Goal: Task Accomplishment & Management: Manage account settings

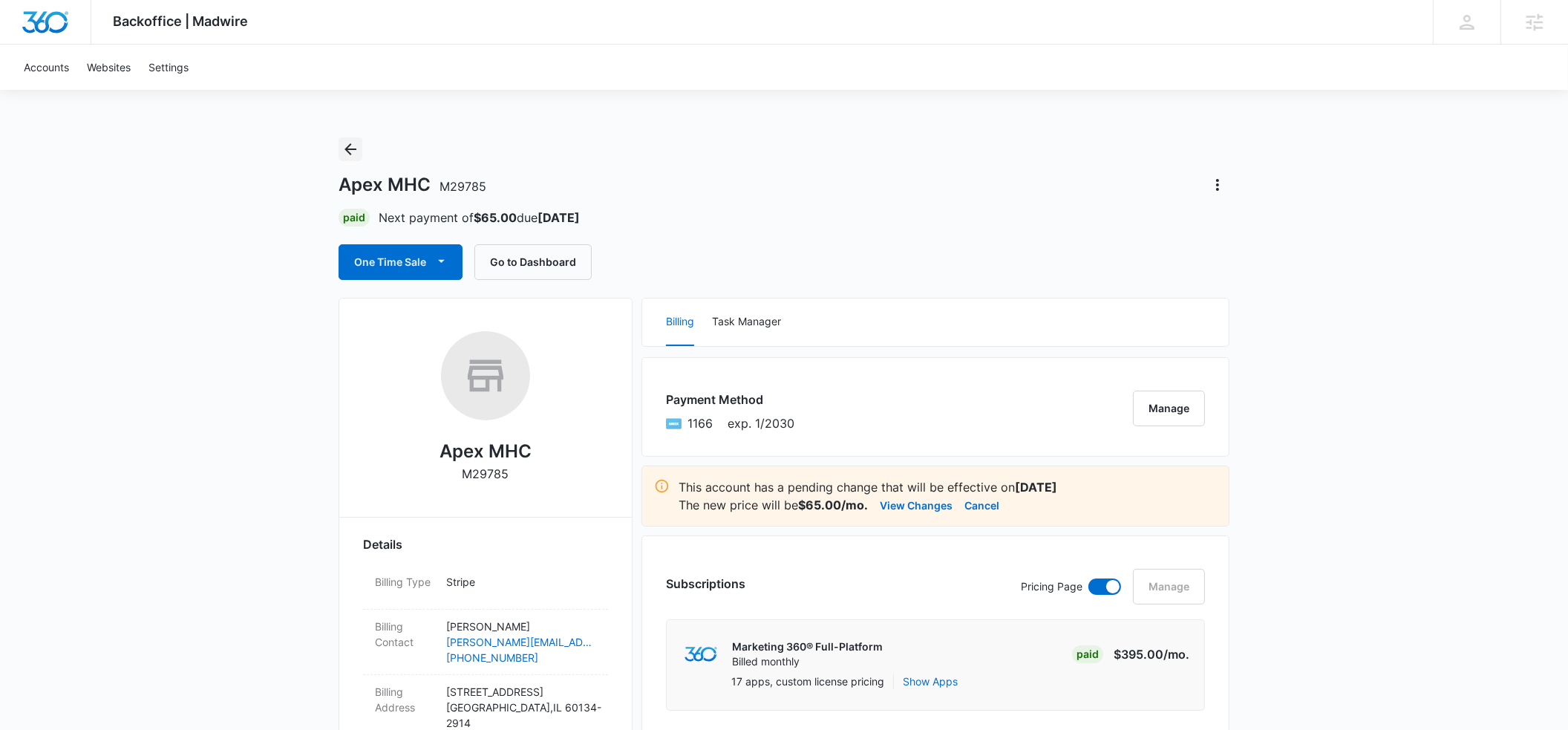
click at [352, 155] on icon "Back" at bounding box center [350, 150] width 18 height 18
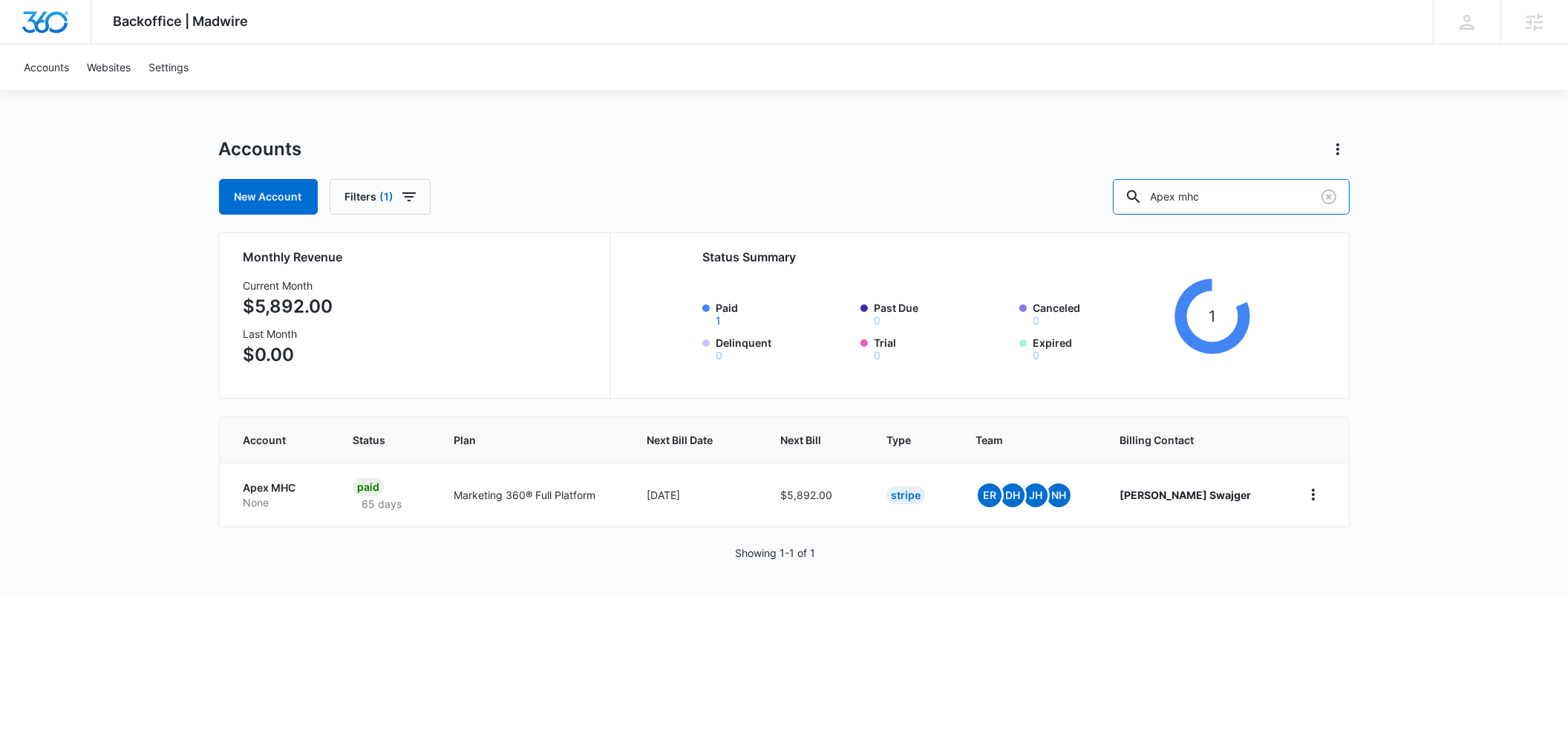
drag, startPoint x: 1248, startPoint y: 201, endPoint x: 1141, endPoint y: 195, distance: 107.2
click at [1141, 195] on div "New Account Filters (1) Apex mhc" at bounding box center [784, 197] width 1131 height 36
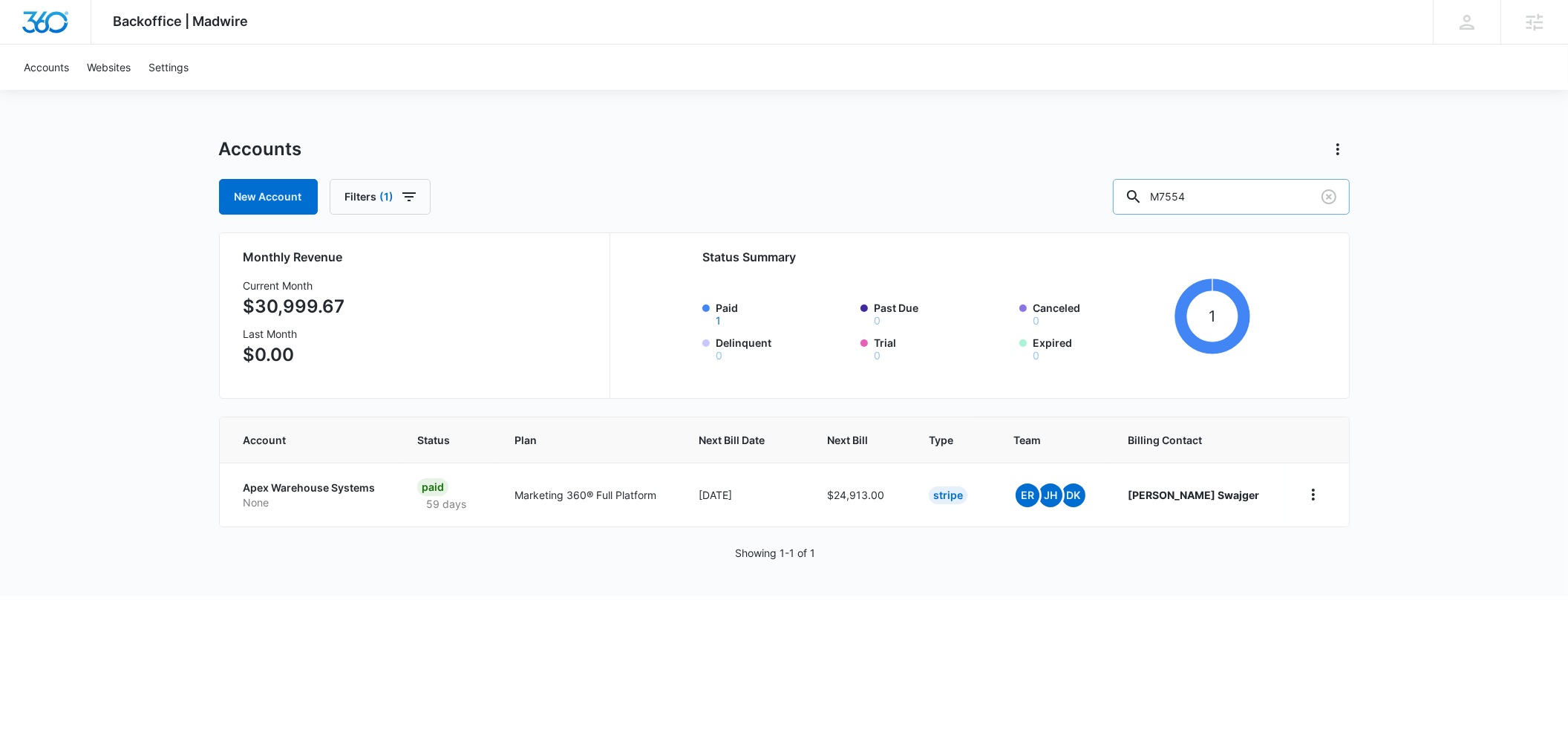
drag, startPoint x: 1237, startPoint y: 195, endPoint x: 1155, endPoint y: 191, distance: 82.1
click at [1155, 191] on input "M7554" at bounding box center [1231, 197] width 237 height 36
type input "M325040"
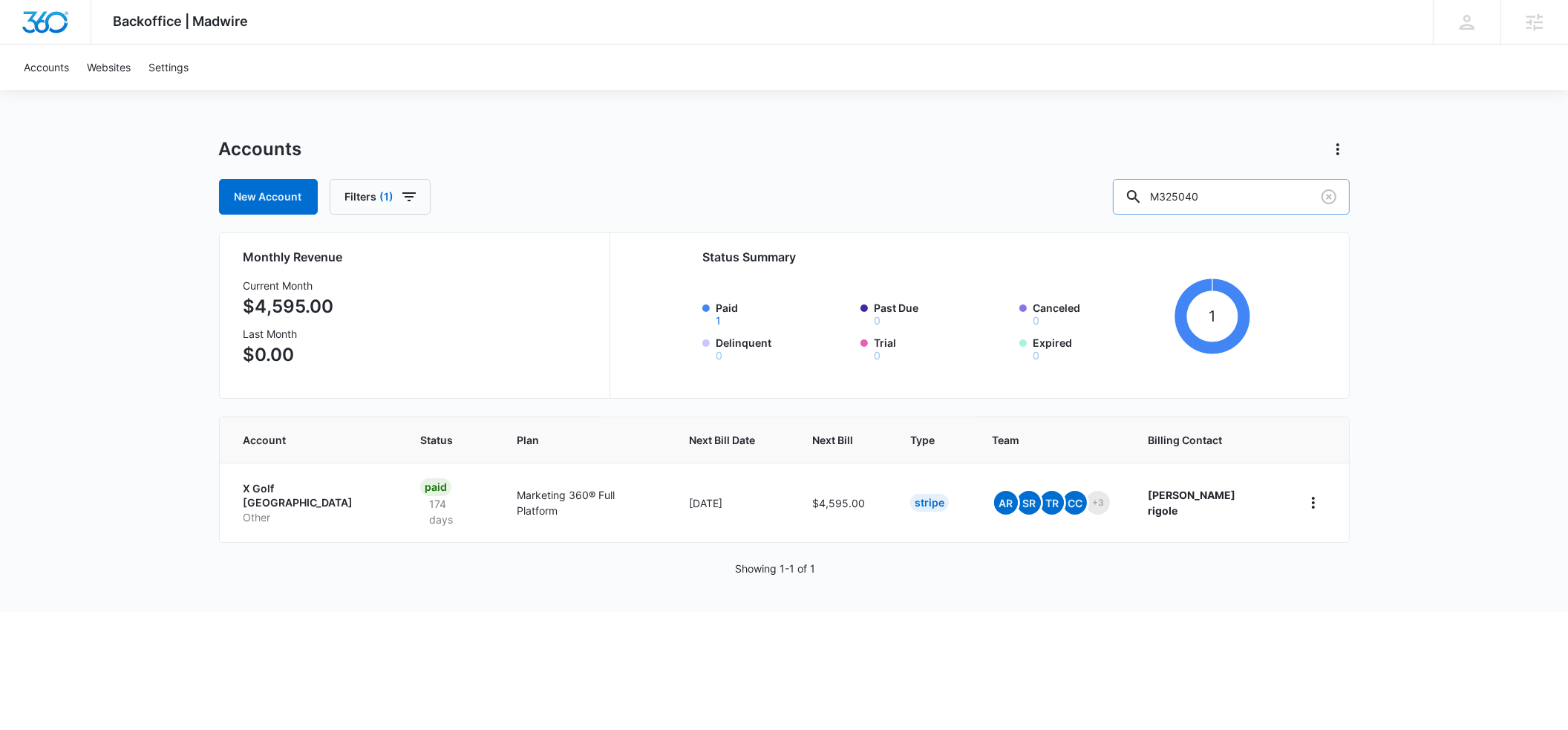
drag, startPoint x: 1249, startPoint y: 198, endPoint x: 1153, endPoint y: 198, distance: 96.0
click at [1153, 198] on input "M325040" at bounding box center [1231, 197] width 237 height 36
type input "M312768"
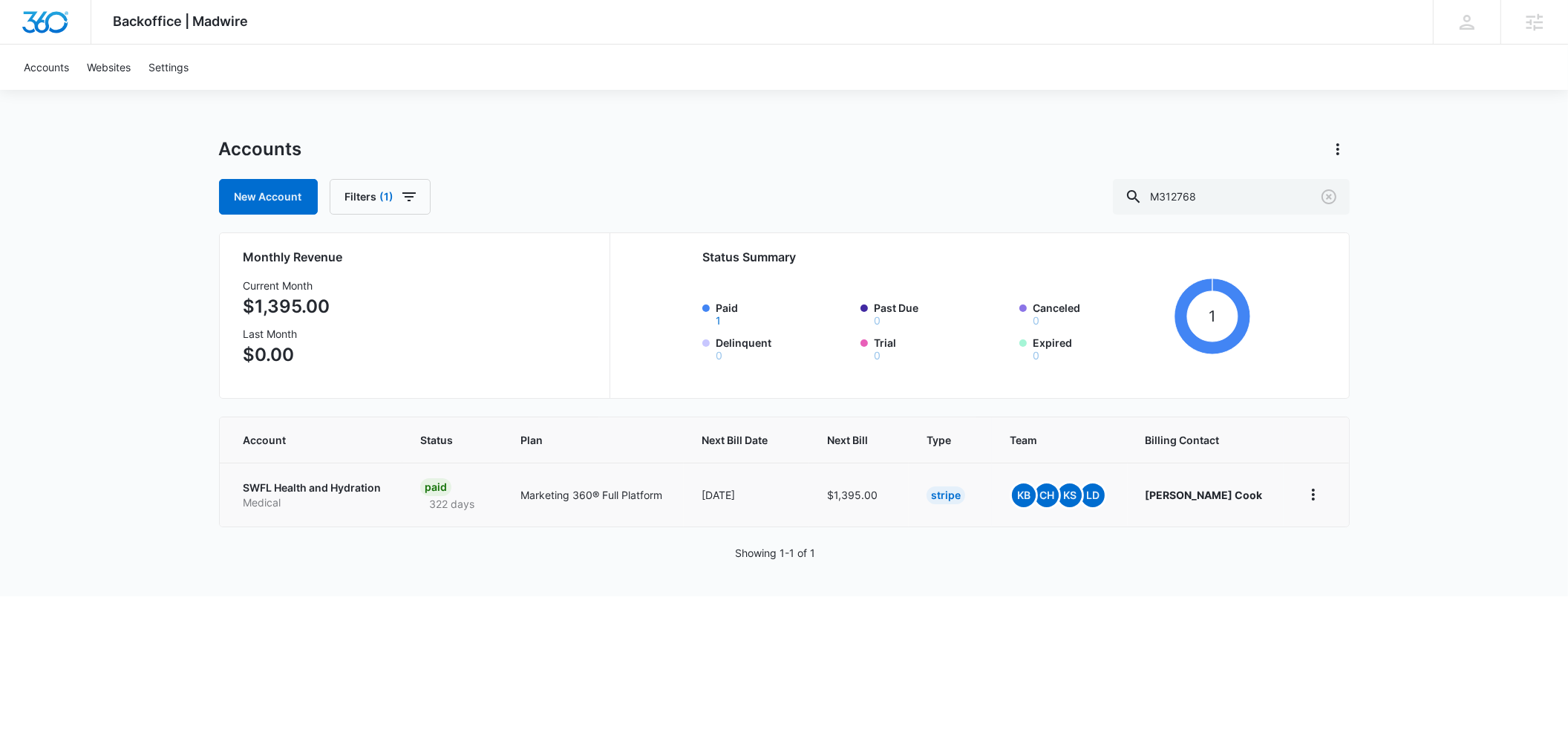
click at [326, 491] on p "SWFL Health and Hydration" at bounding box center [314, 487] width 142 height 15
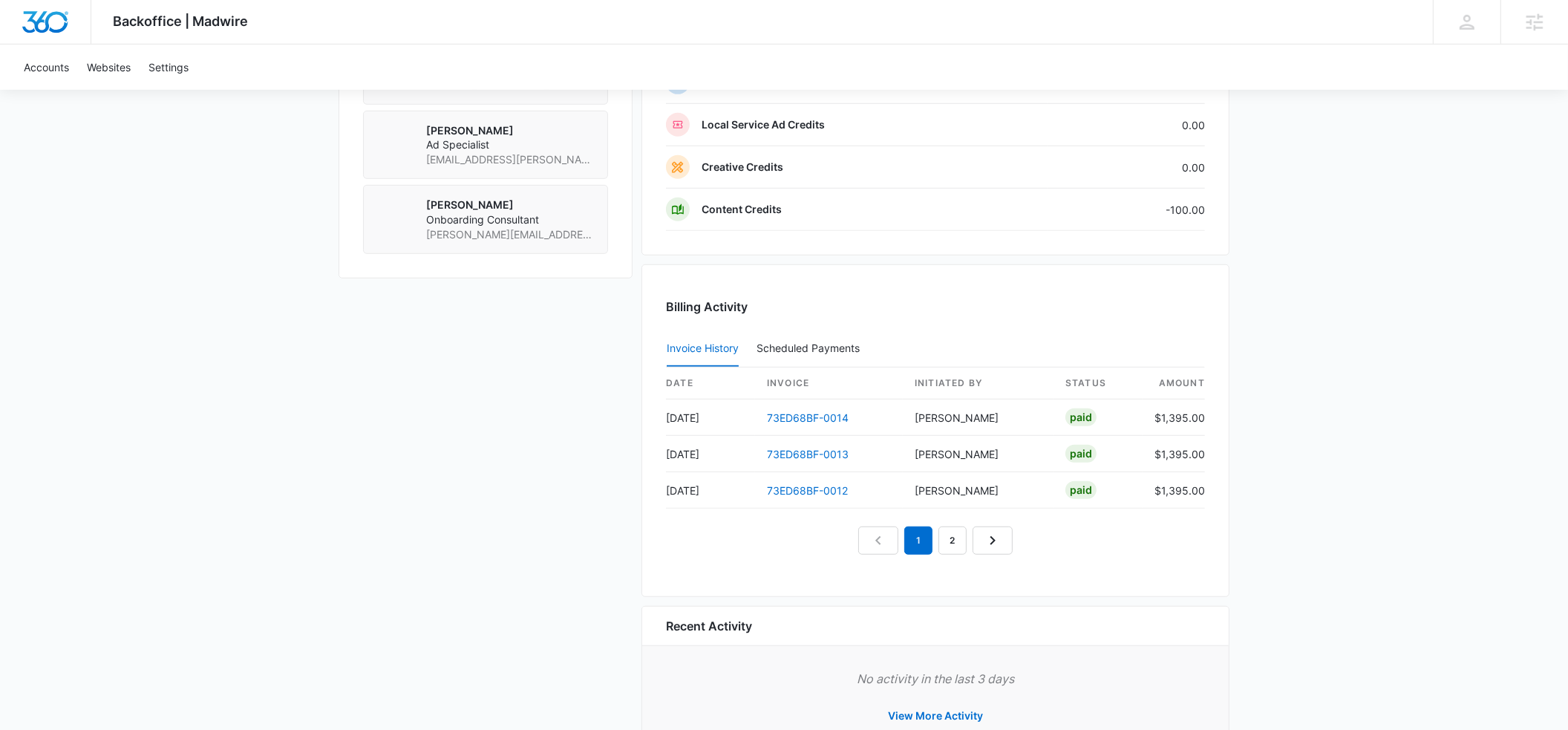
scroll to position [1220, 0]
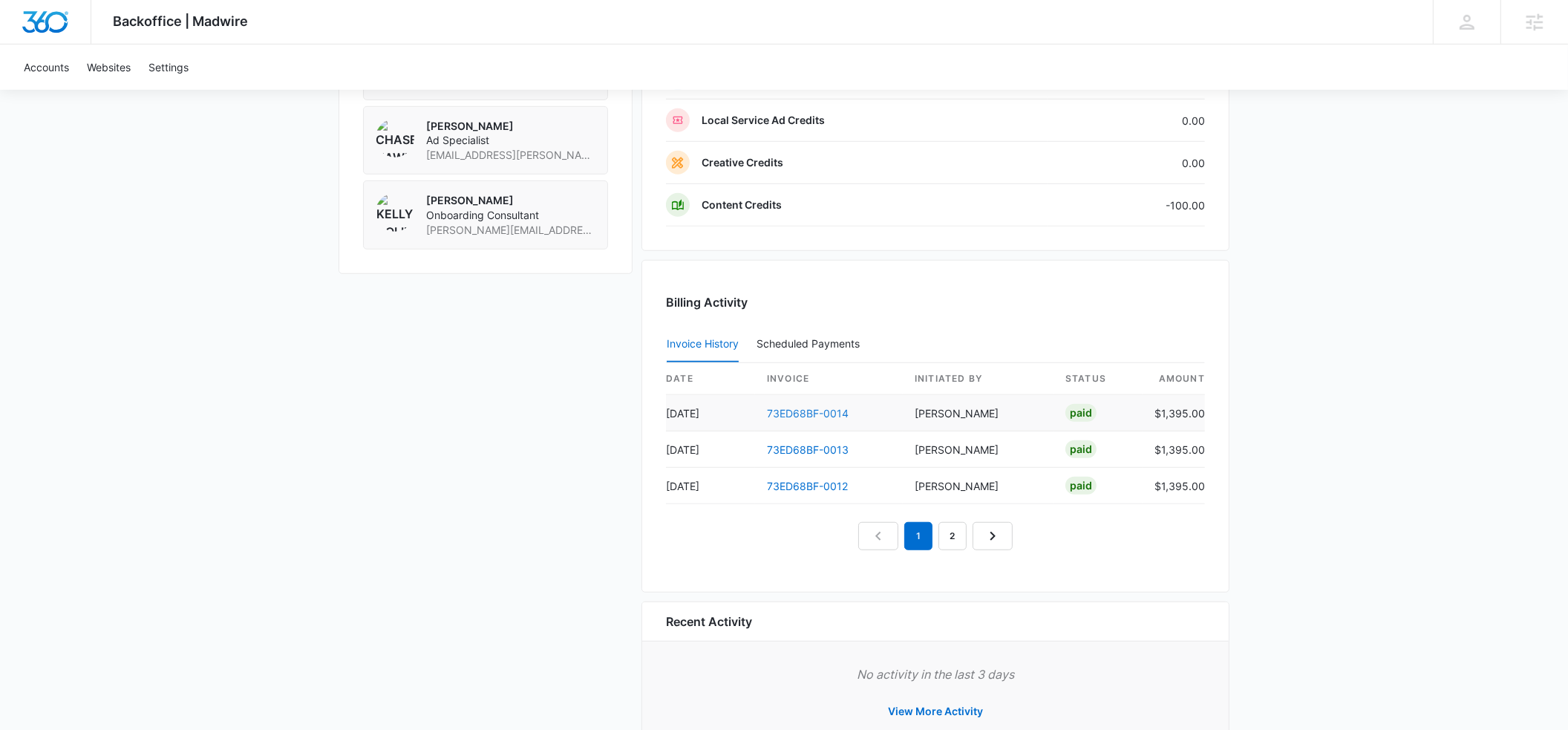
click at [791, 410] on link "73ED68BF-0014" at bounding box center [808, 413] width 82 height 13
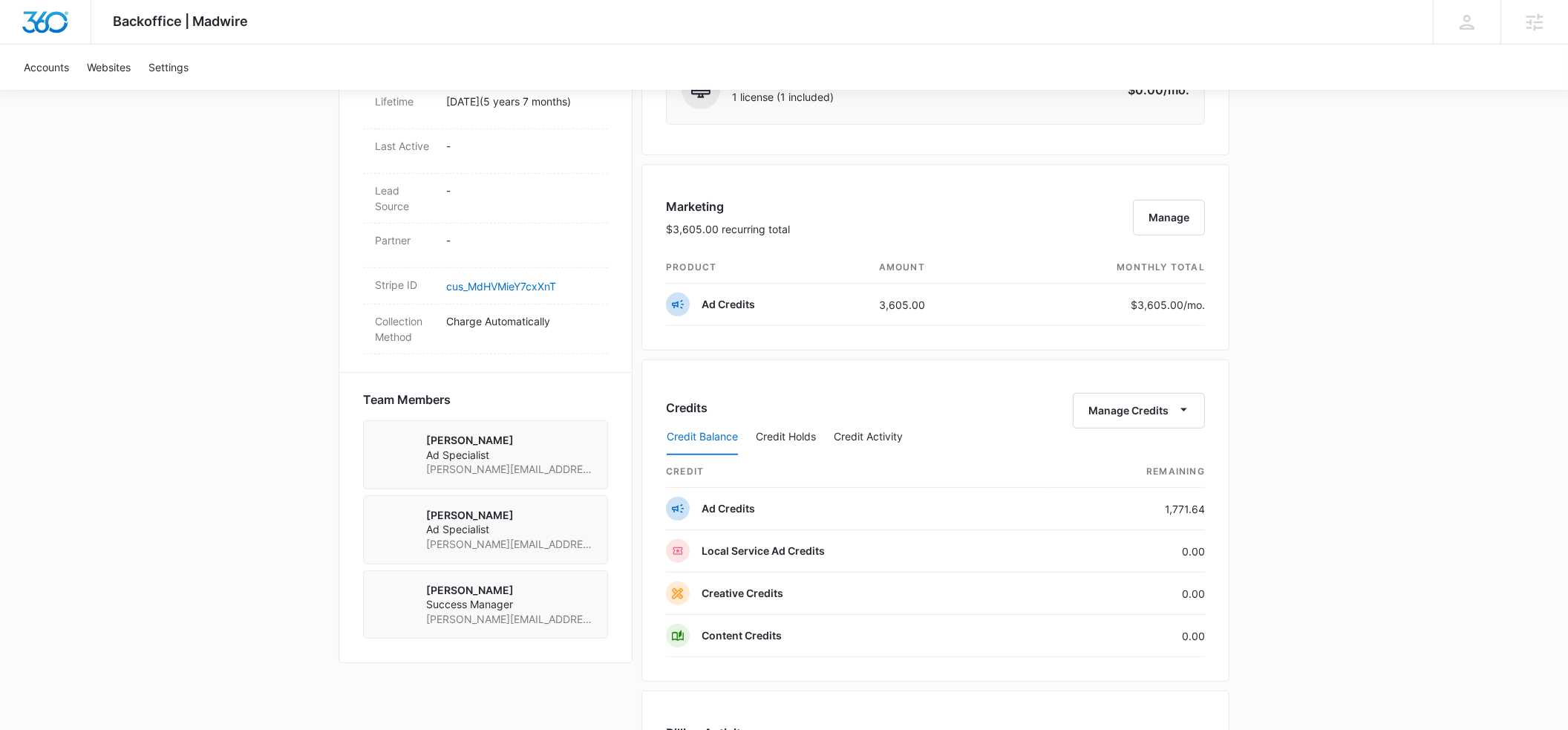
scroll to position [793, 0]
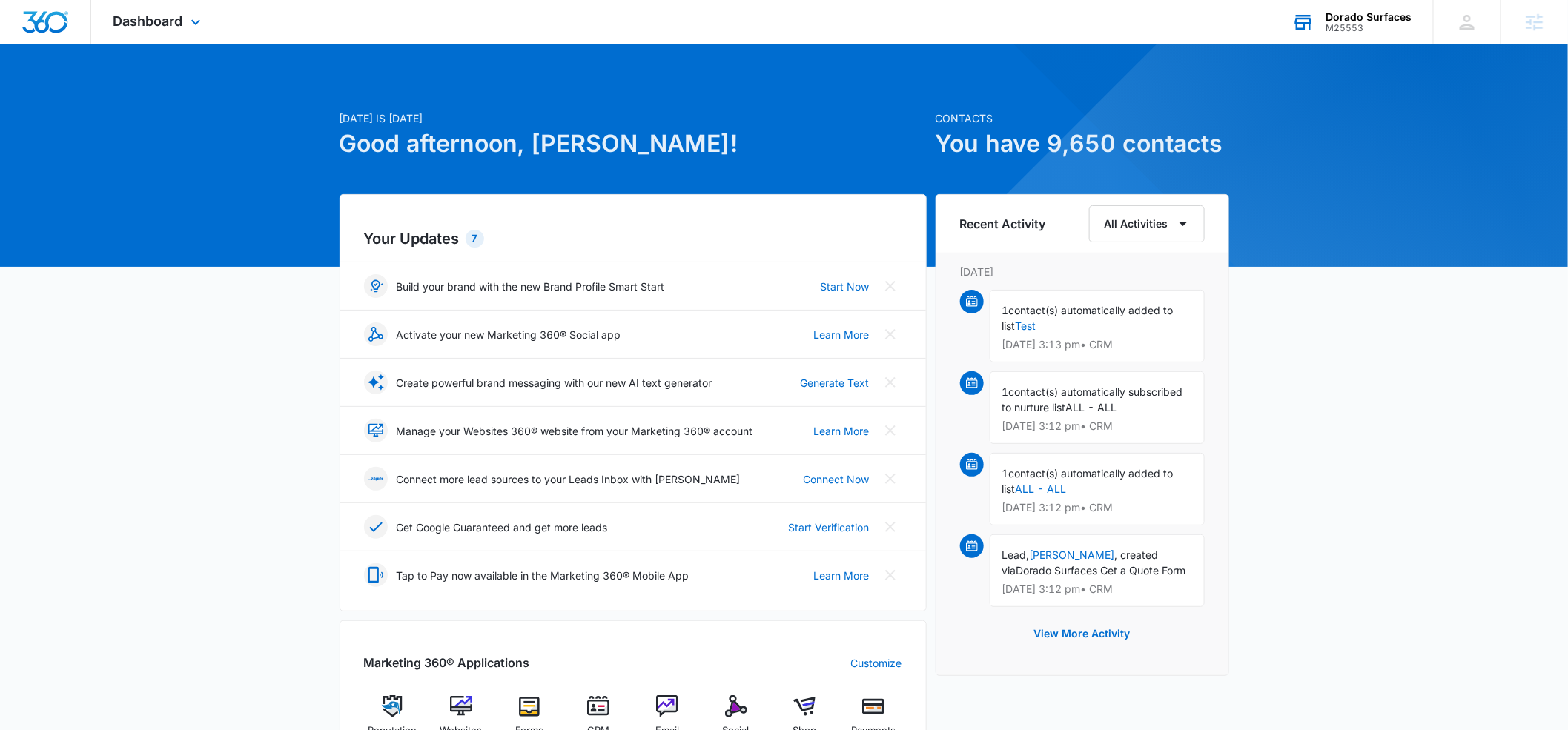
click at [1342, 26] on div "M25553" at bounding box center [1367, 28] width 86 height 11
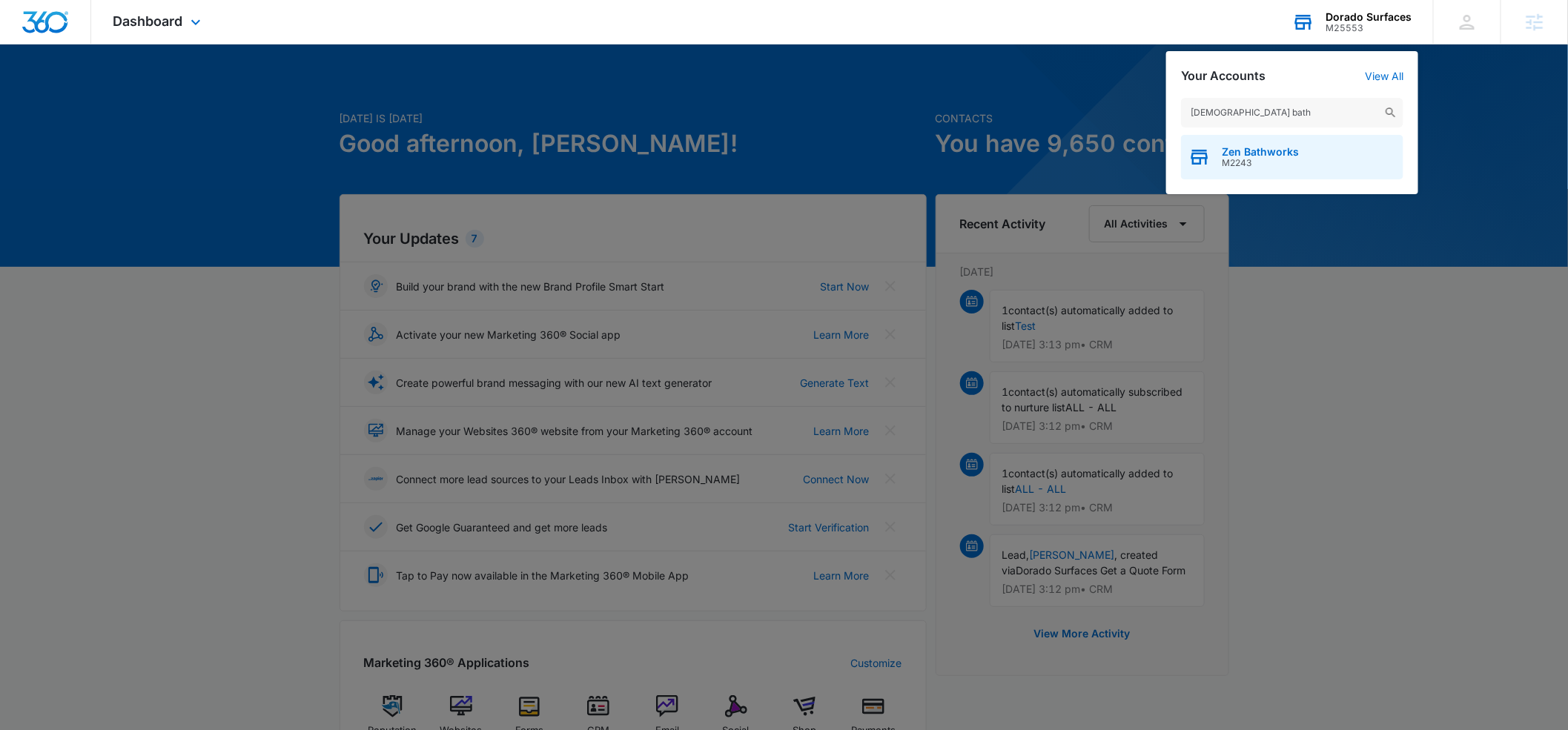
type input "[DEMOGRAPHIC_DATA] bath"
click at [1232, 154] on span "Zen Bathworks" at bounding box center [1260, 152] width 77 height 12
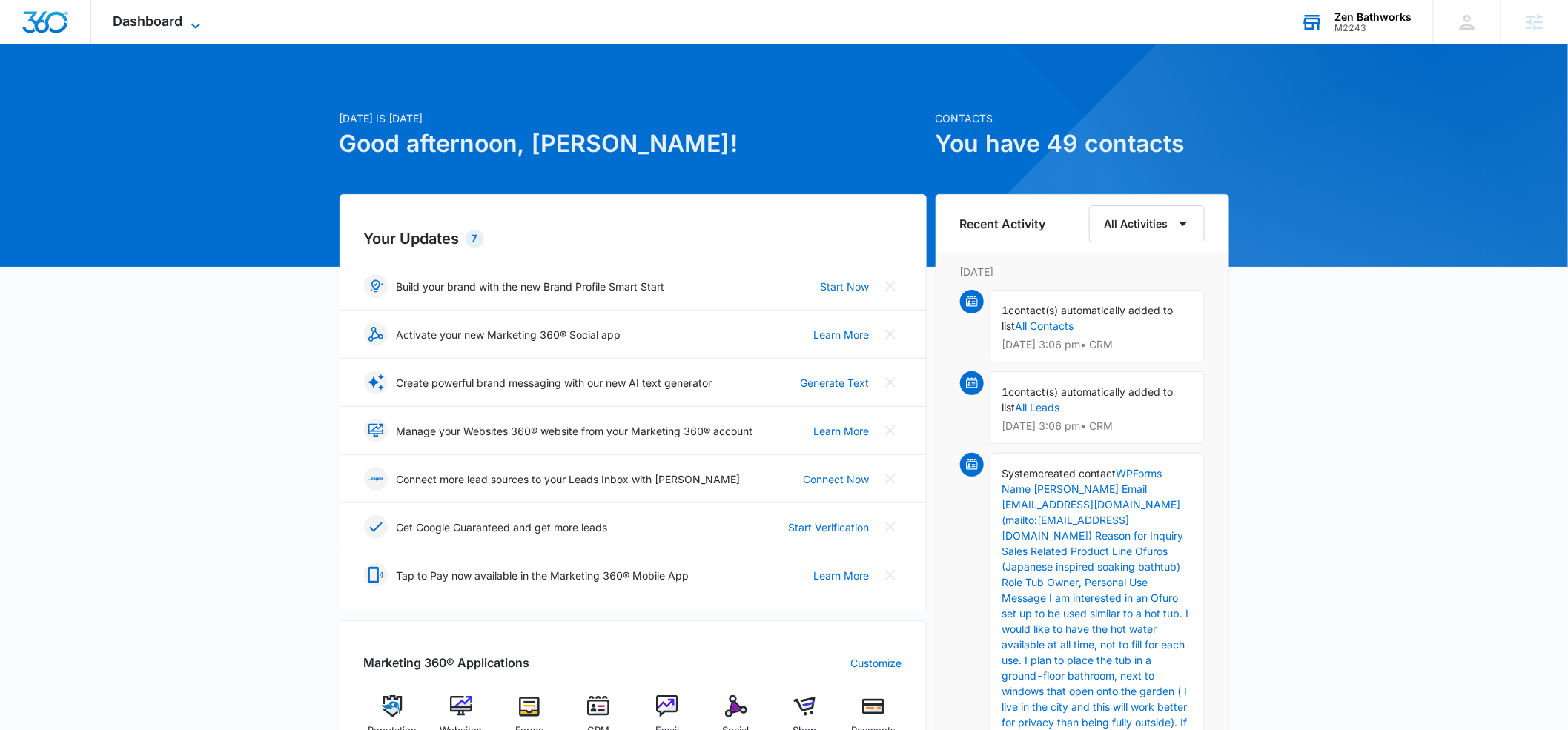
click at [190, 18] on icon at bounding box center [196, 26] width 18 height 18
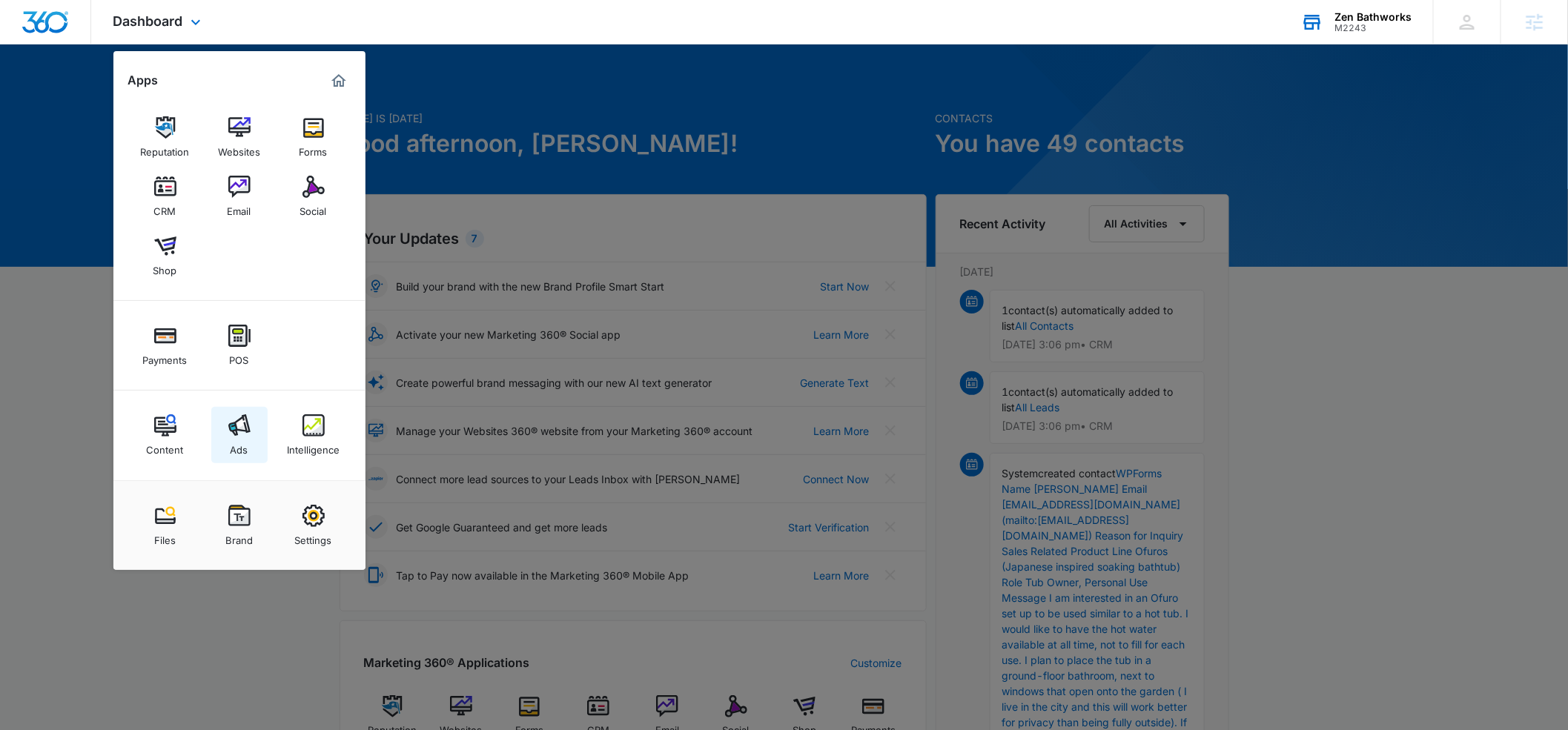
click at [246, 413] on link "Ads" at bounding box center [239, 435] width 56 height 56
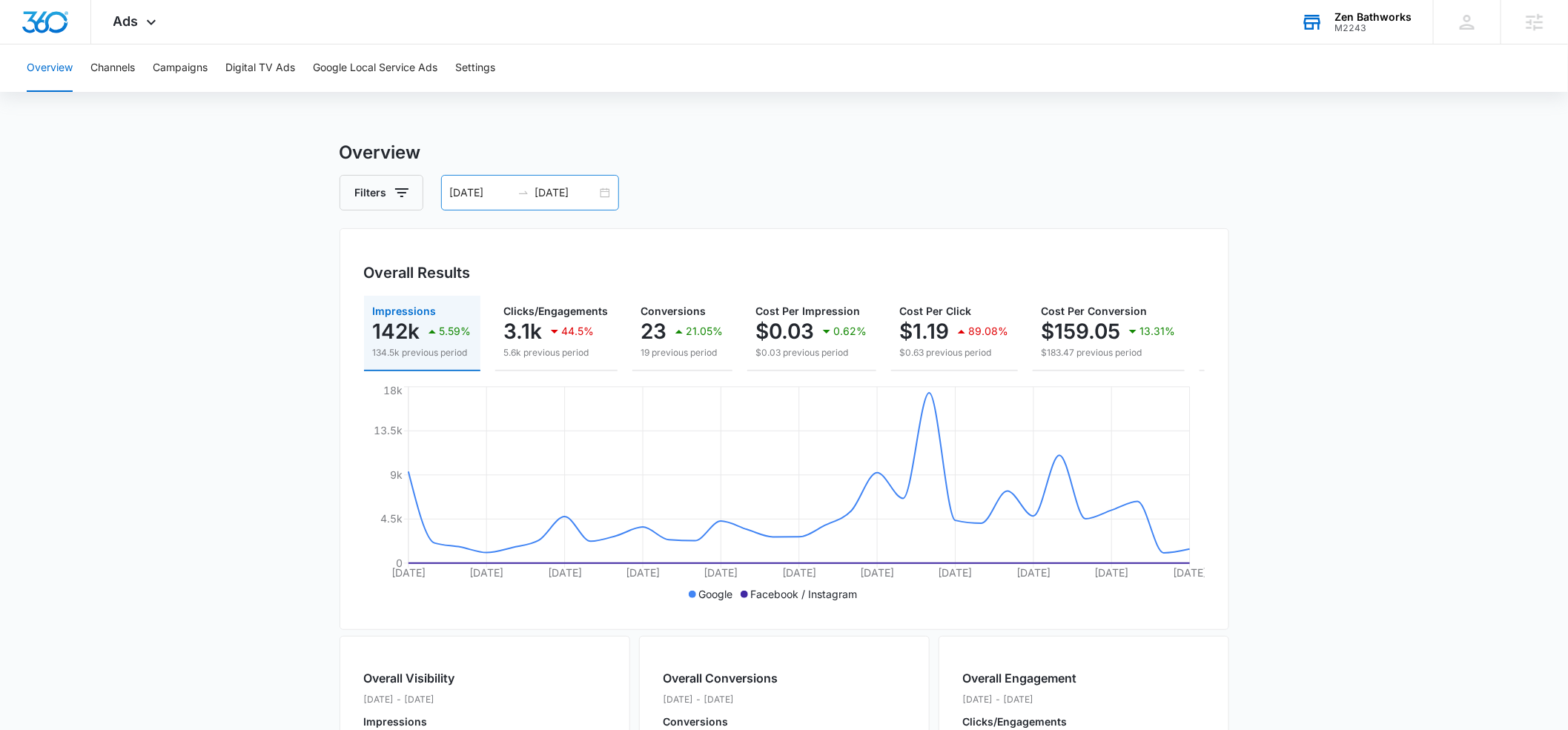
click at [469, 190] on input "[DATE]" at bounding box center [480, 193] width 61 height 17
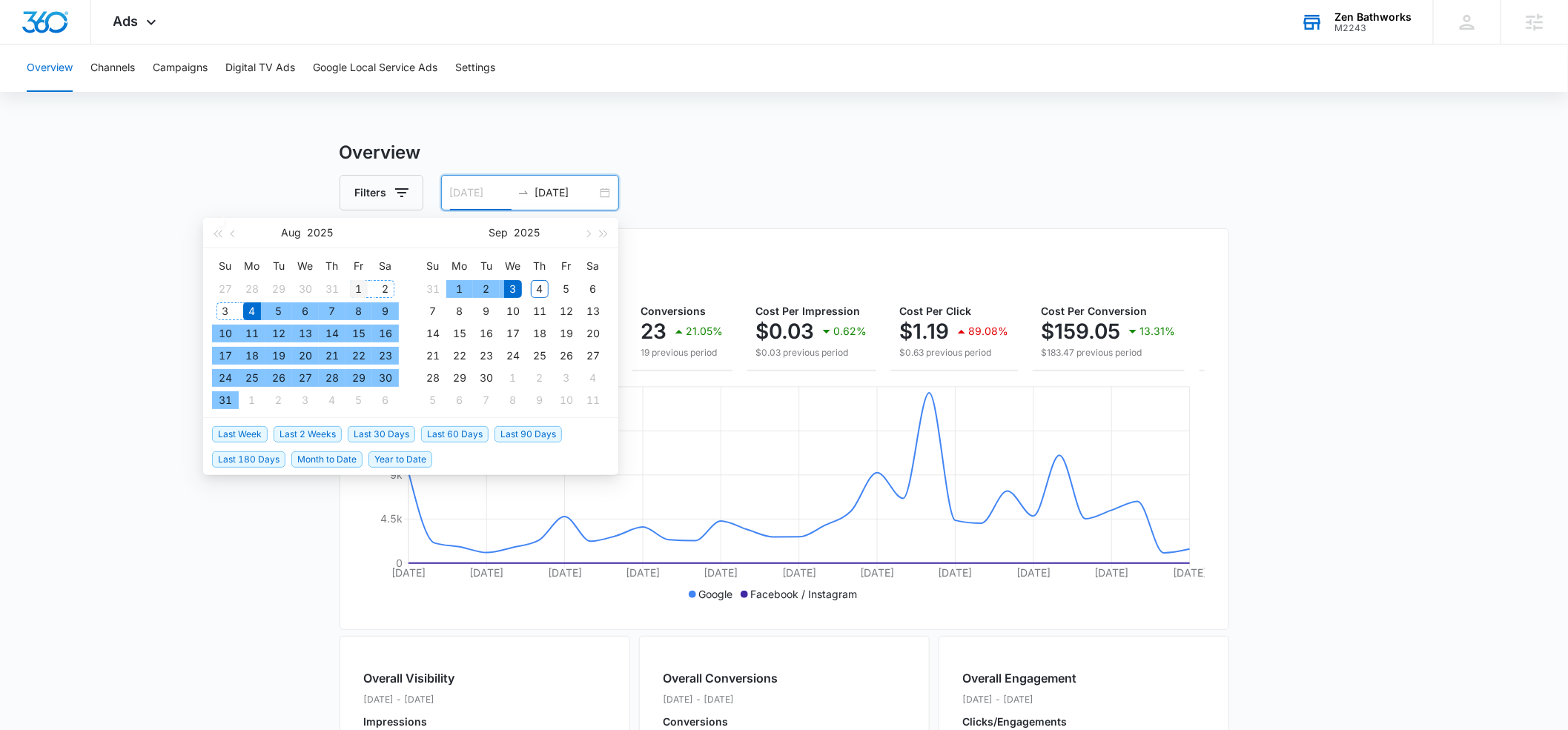
type input "[DATE]"
click at [361, 285] on div "1" at bounding box center [359, 289] width 18 height 18
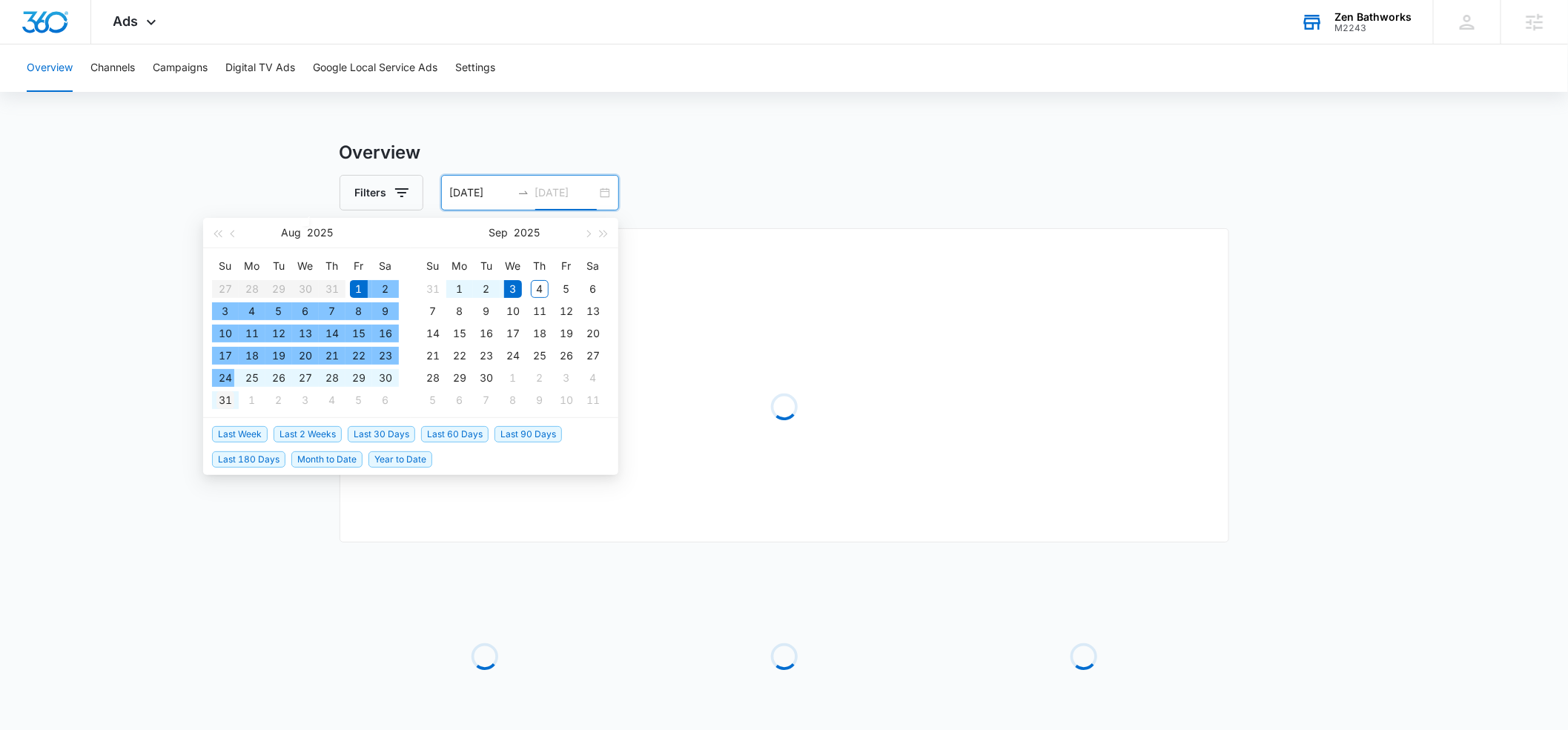
type input "[DATE]"
drag, startPoint x: 224, startPoint y: 394, endPoint x: 252, endPoint y: 333, distance: 67.1
click at [225, 392] on div "31" at bounding box center [225, 400] width 18 height 18
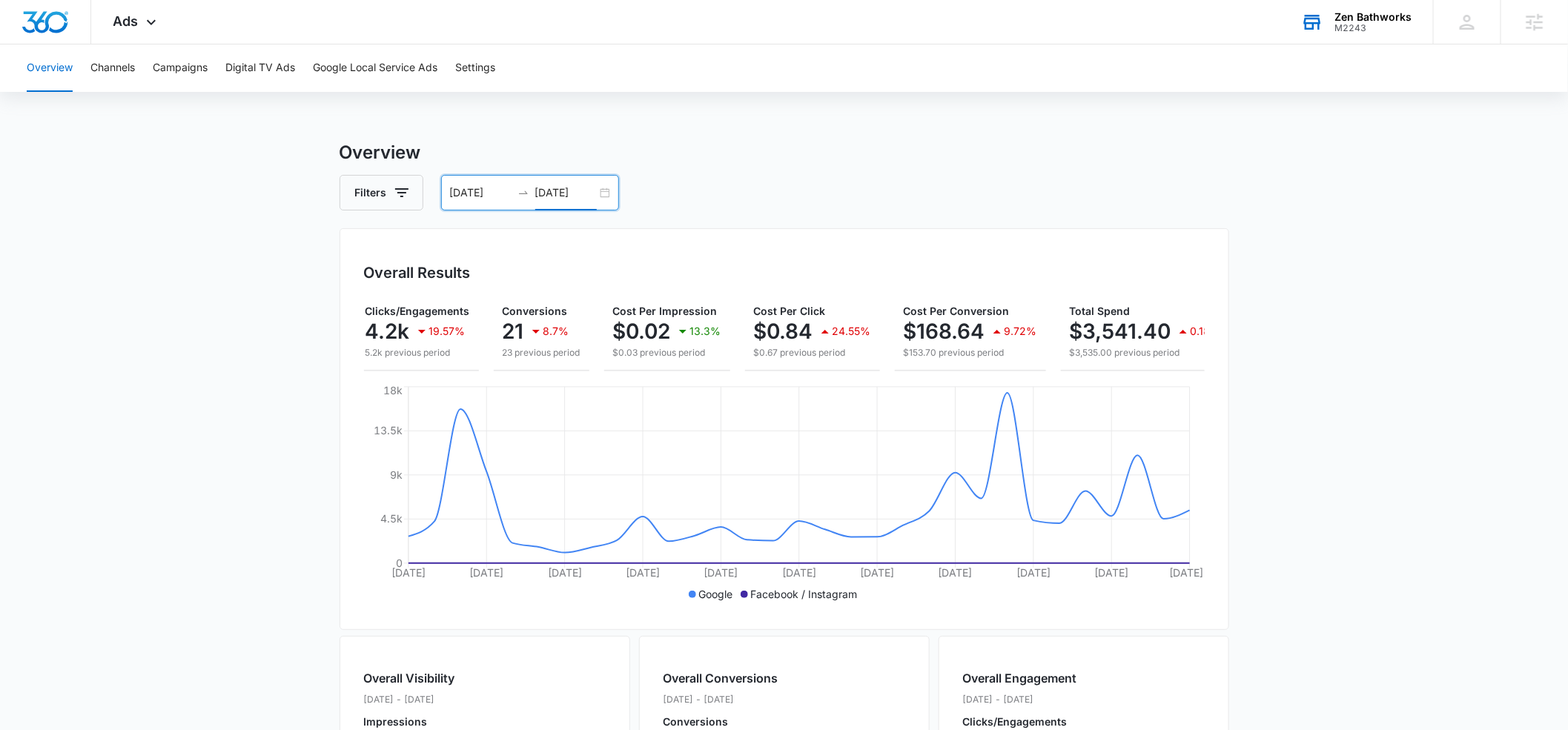
scroll to position [0, 174]
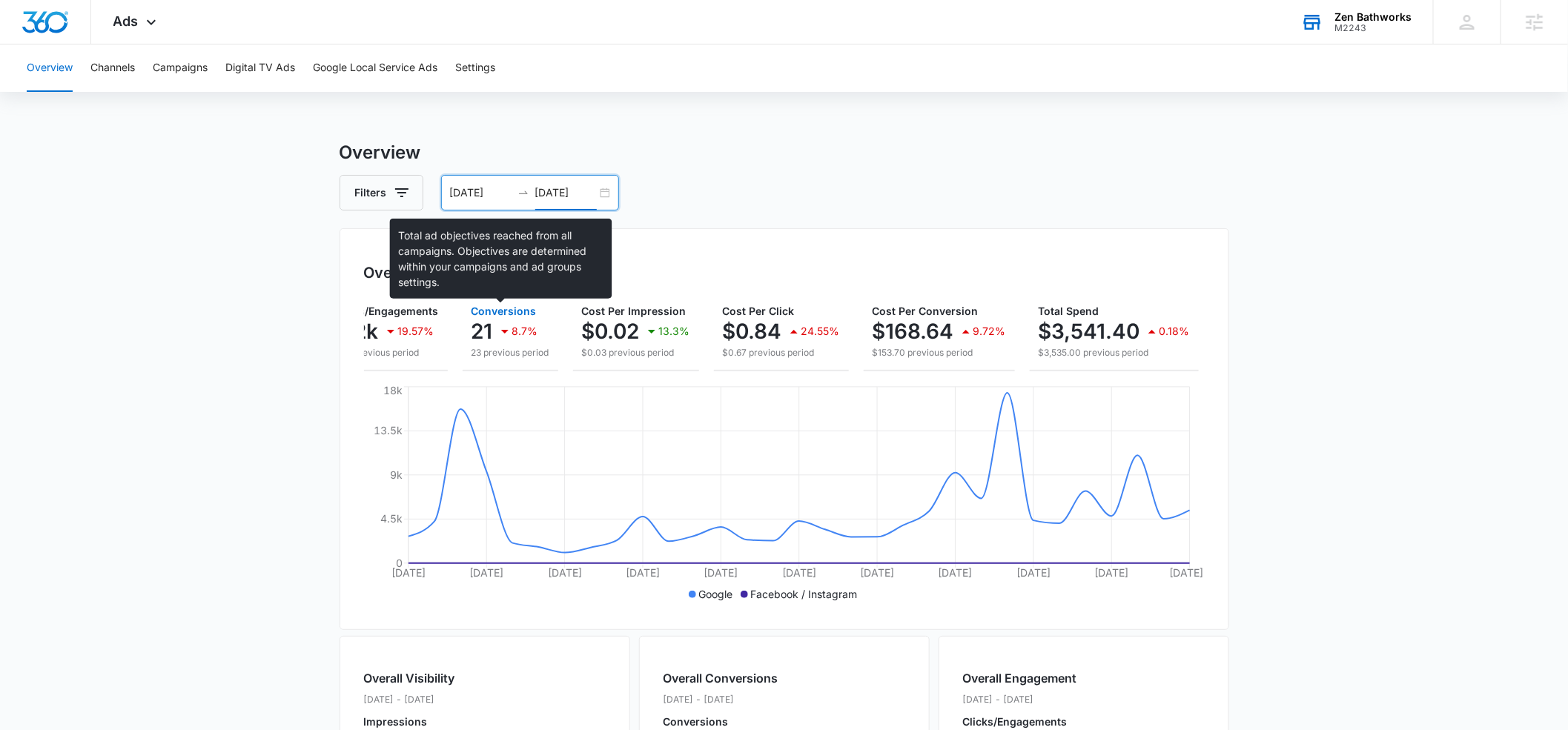
click at [488, 313] on span "Conversions" at bounding box center [504, 310] width 65 height 13
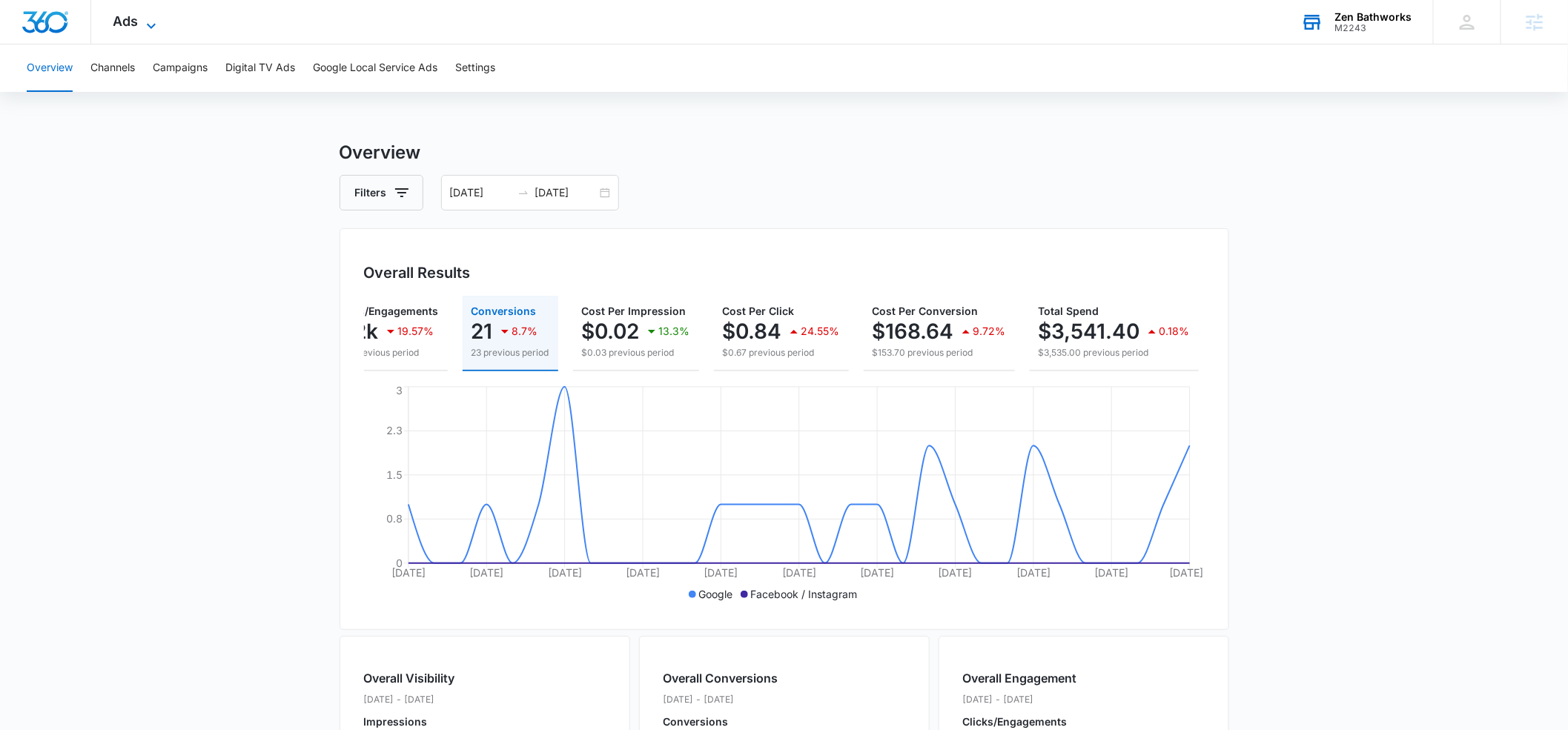
click at [150, 19] on icon at bounding box center [151, 26] width 18 height 18
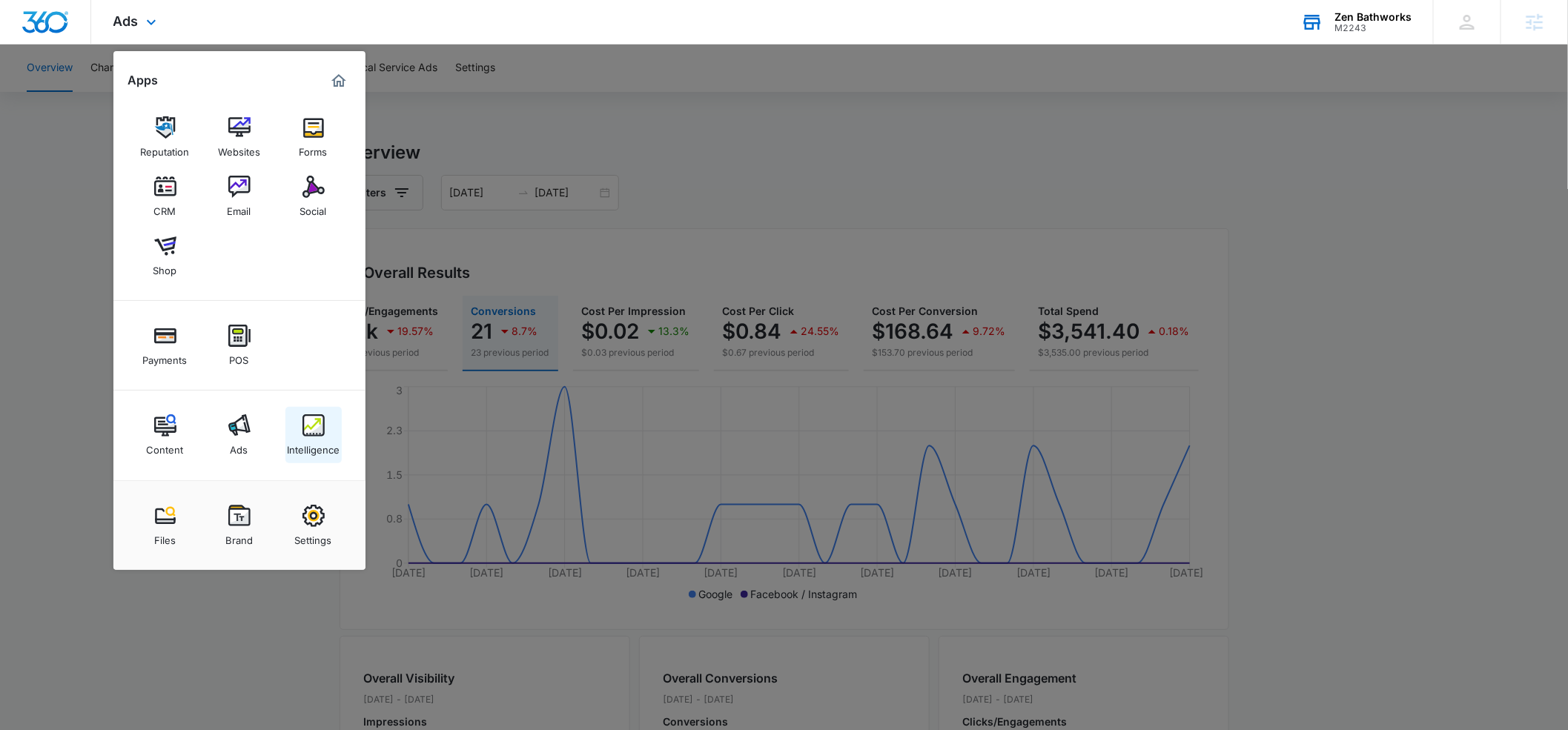
click at [321, 429] on img at bounding box center [313, 425] width 23 height 23
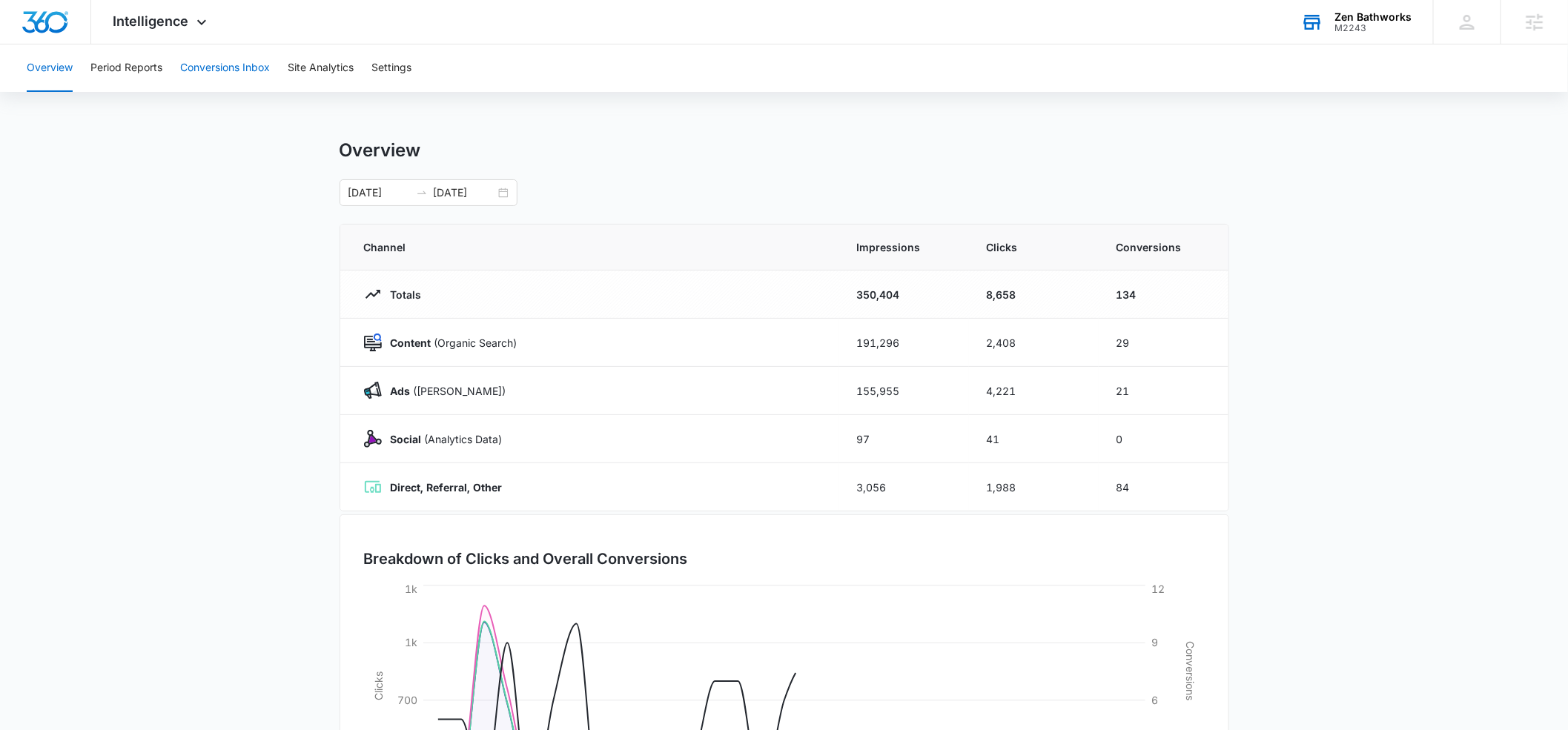
click at [220, 67] on button "Conversions Inbox" at bounding box center [224, 68] width 90 height 47
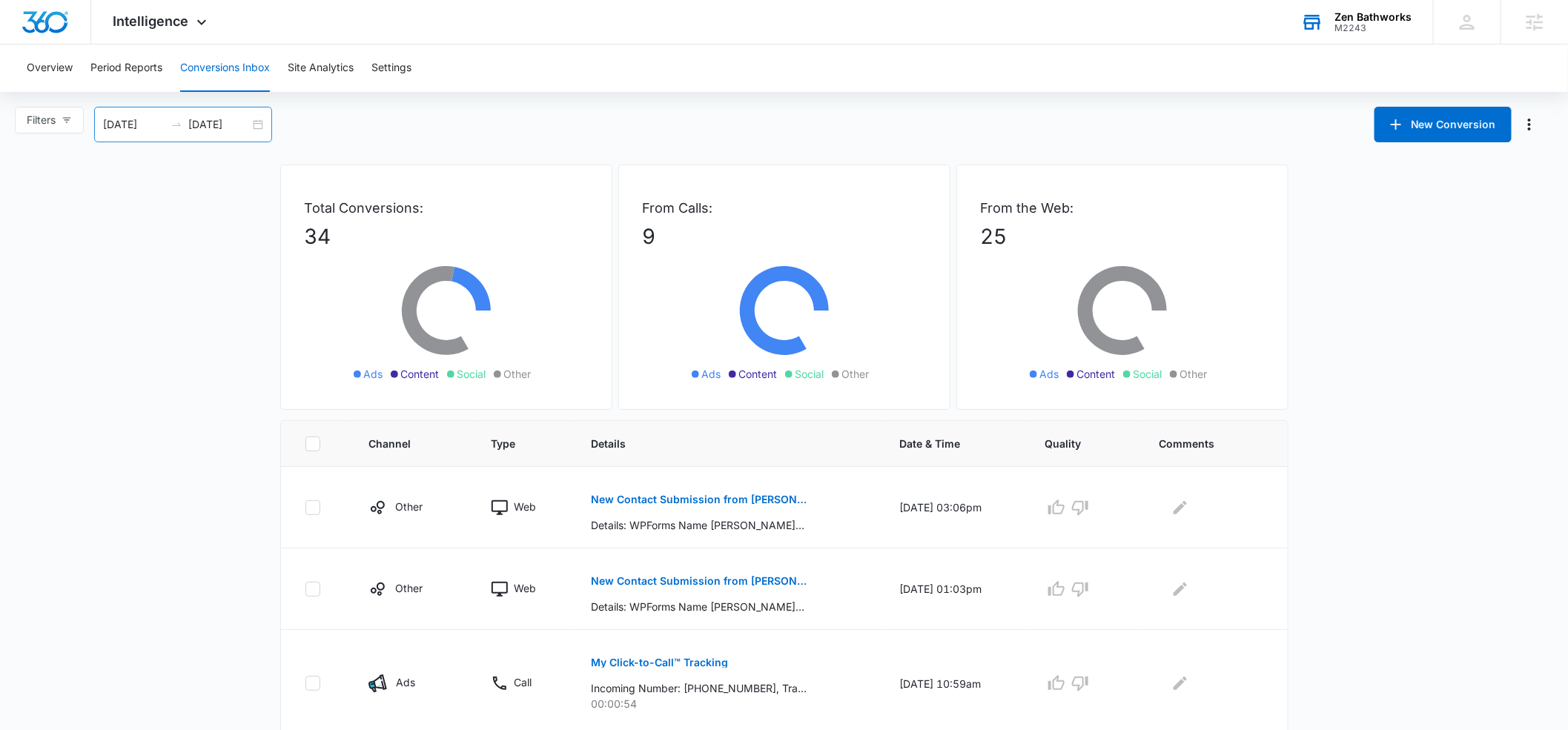
click at [230, 129] on input "[DATE]" at bounding box center [219, 124] width 61 height 17
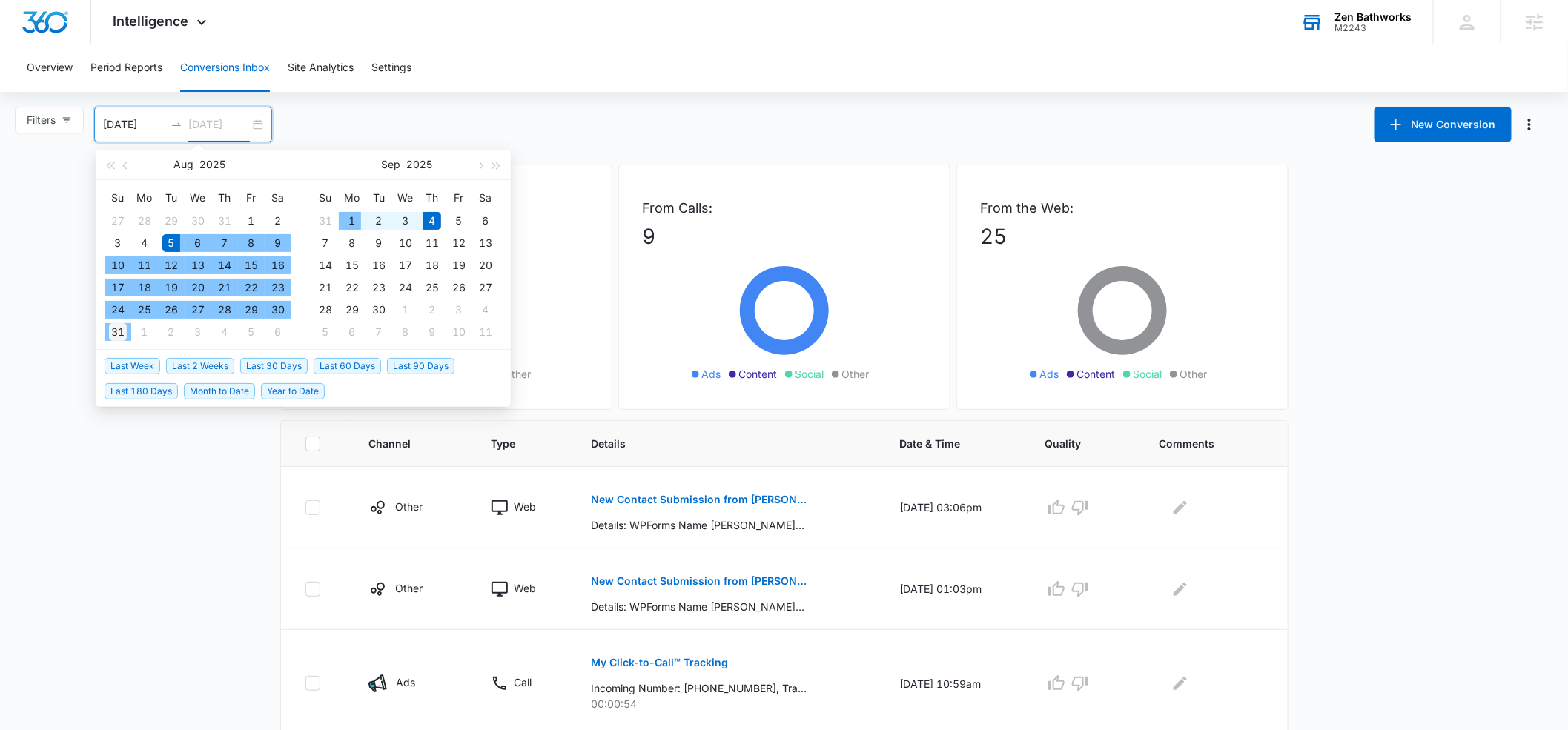
type input "[DATE]"
click at [122, 333] on div "31" at bounding box center [118, 332] width 18 height 18
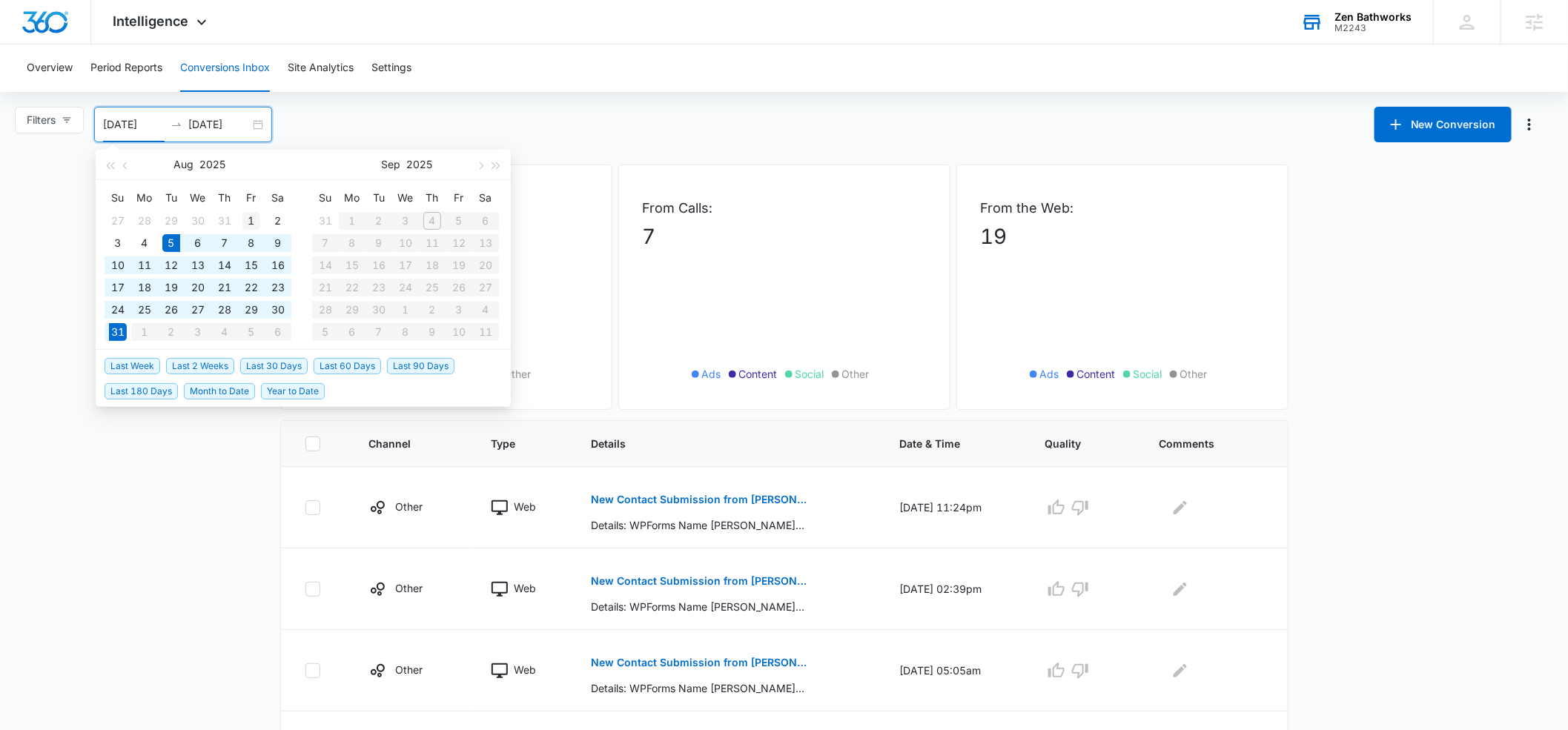
type input "[DATE]"
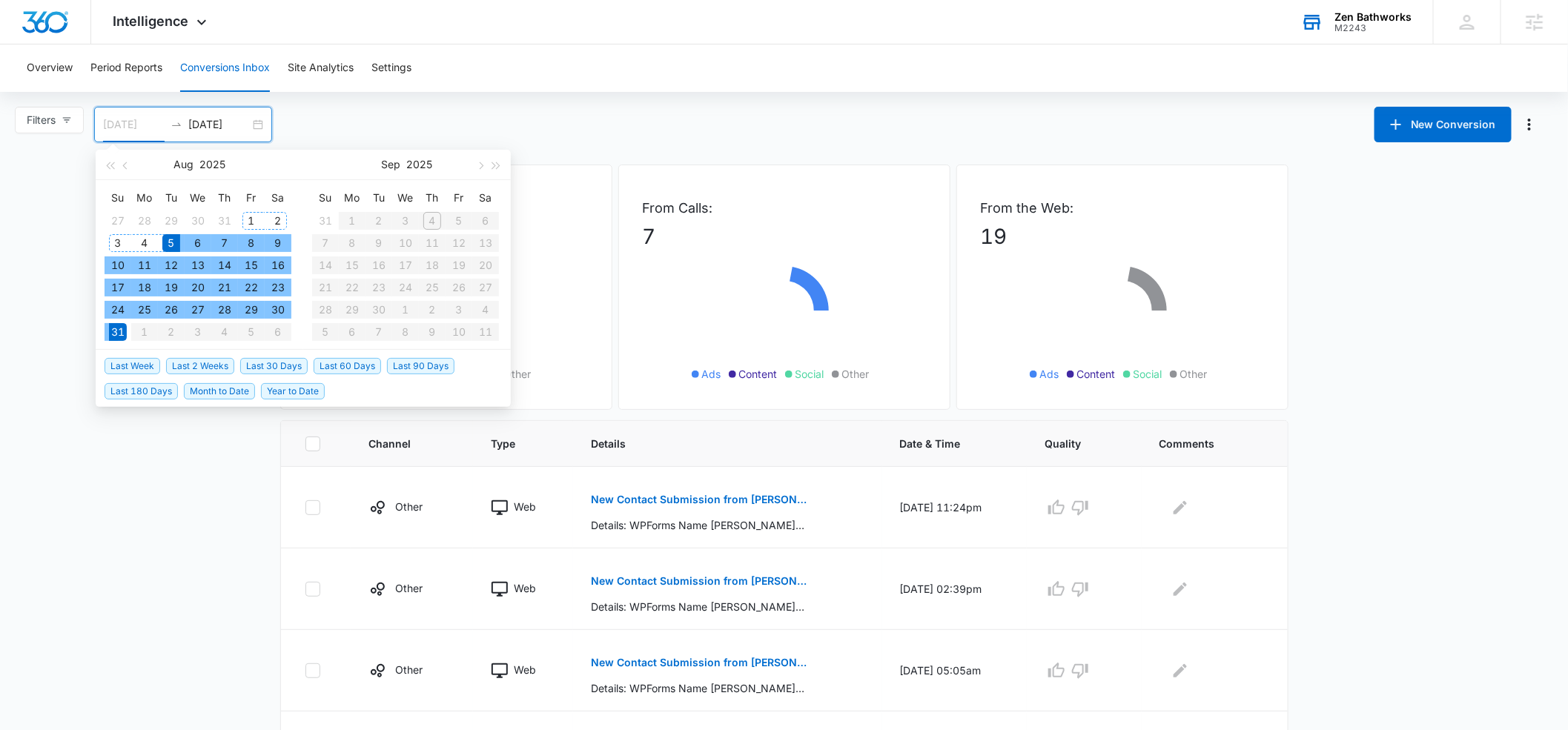
click at [253, 218] on div "1" at bounding box center [251, 221] width 18 height 18
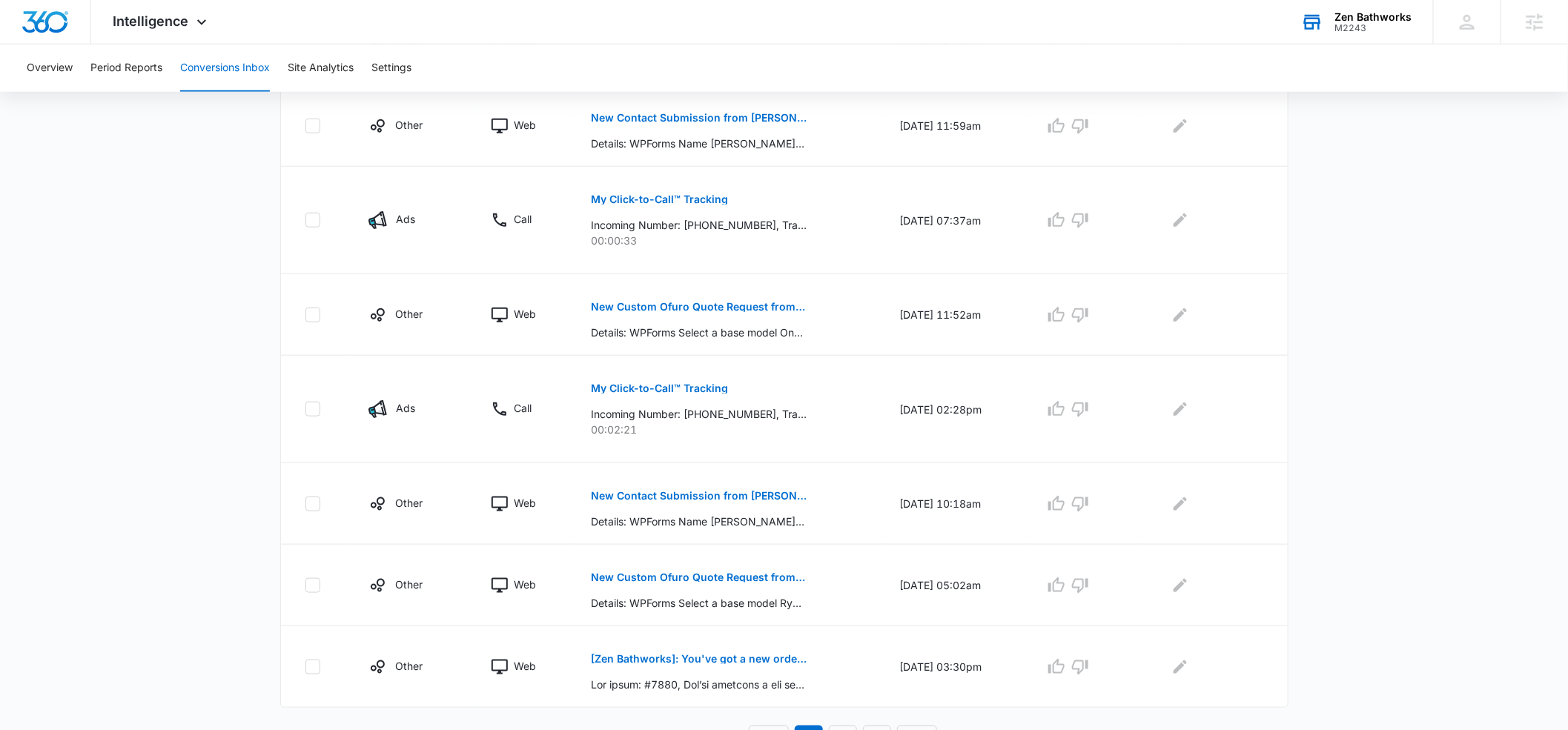
scroll to position [650, 0]
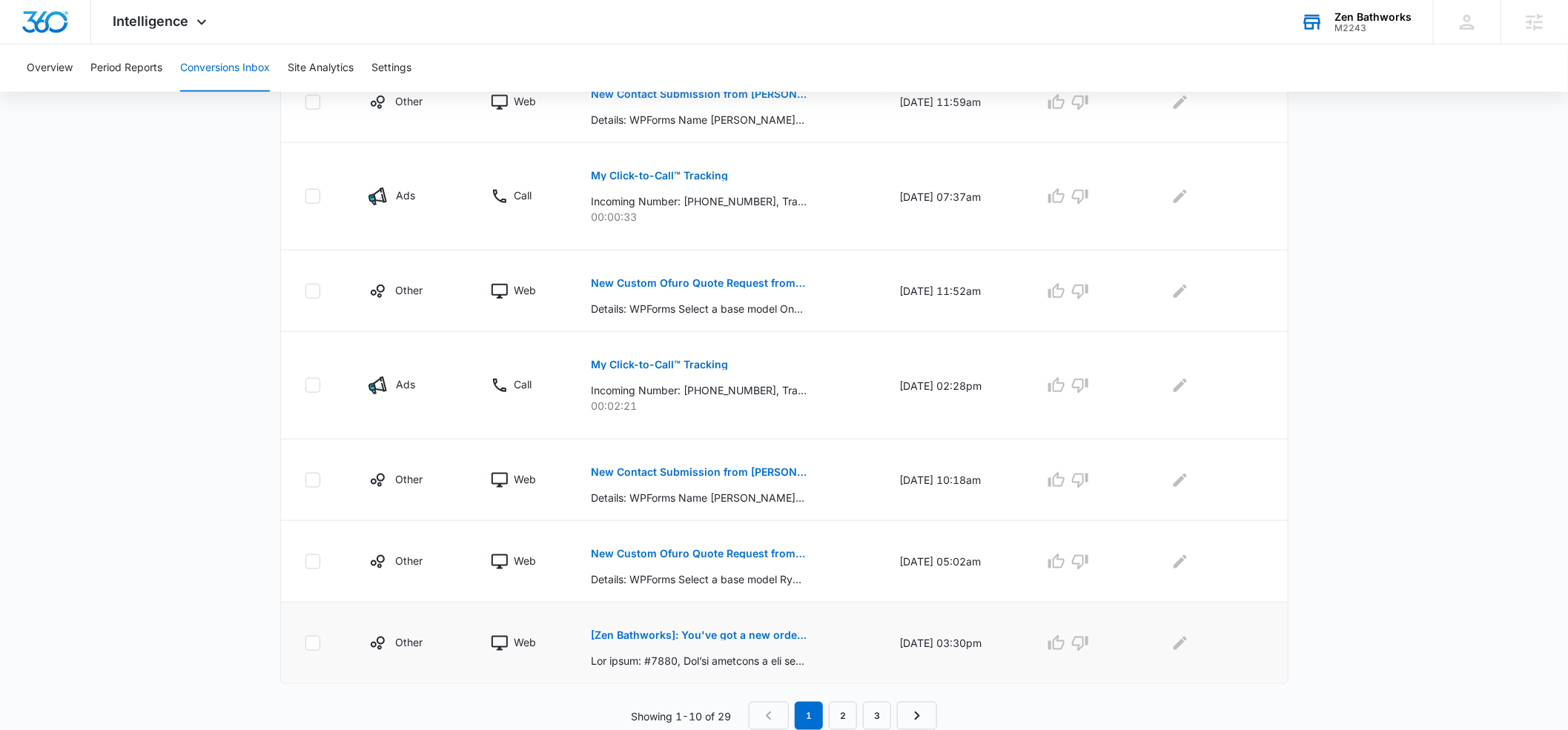
click at [686, 633] on p "[Zen Bathworks]: You've got a new order: #6259" at bounding box center [699, 635] width 215 height 11
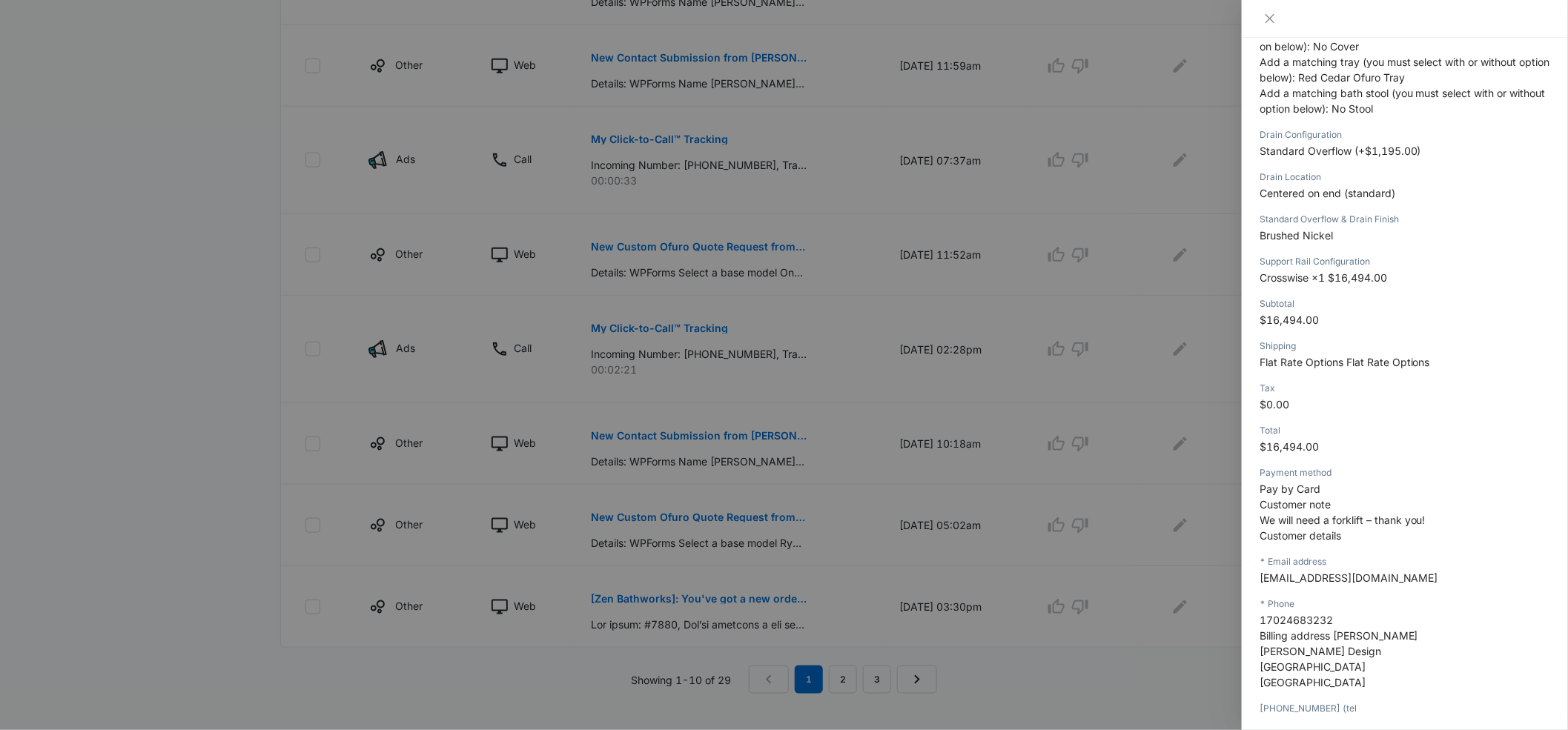
scroll to position [361, 0]
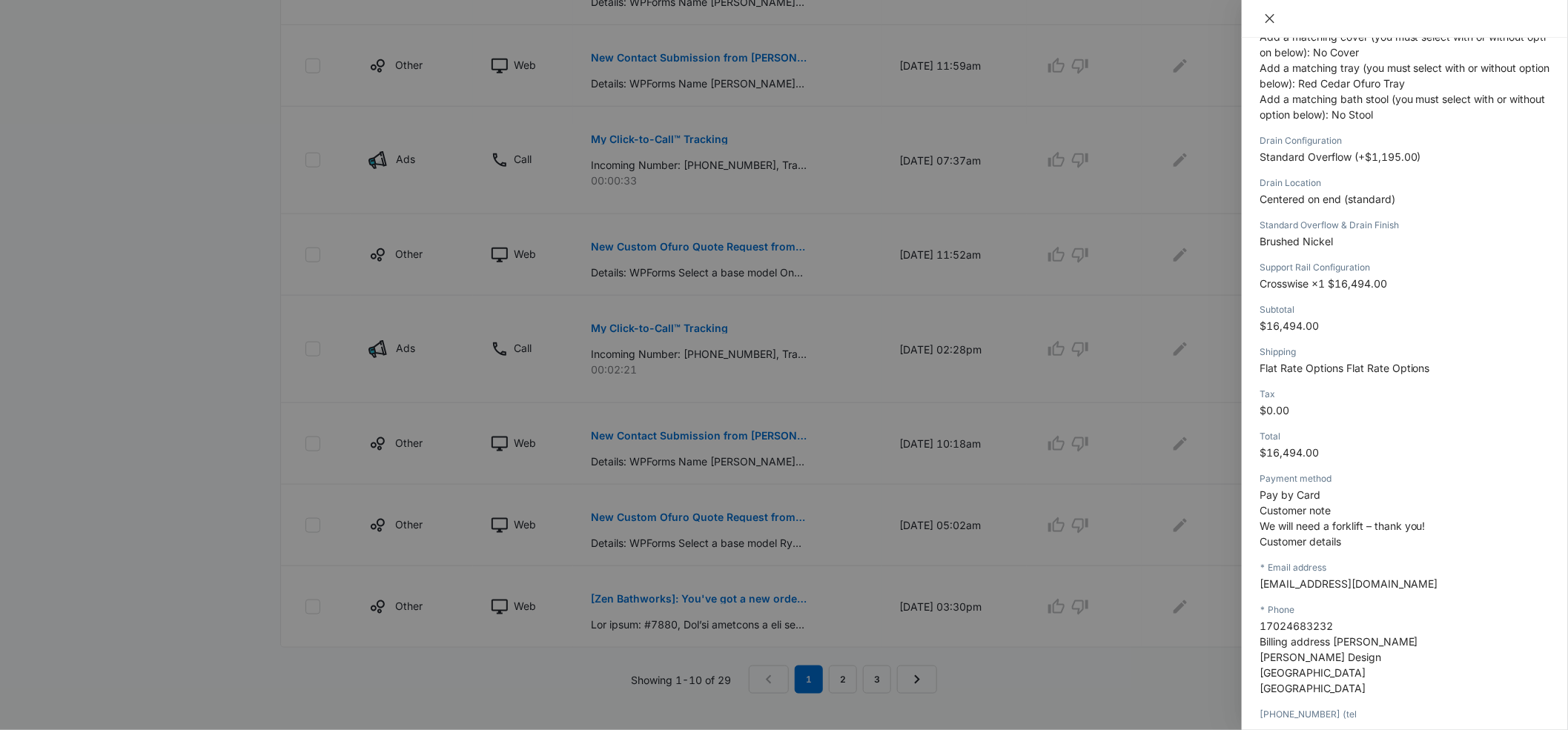
click at [1269, 20] on icon "close" at bounding box center [1270, 19] width 12 height 12
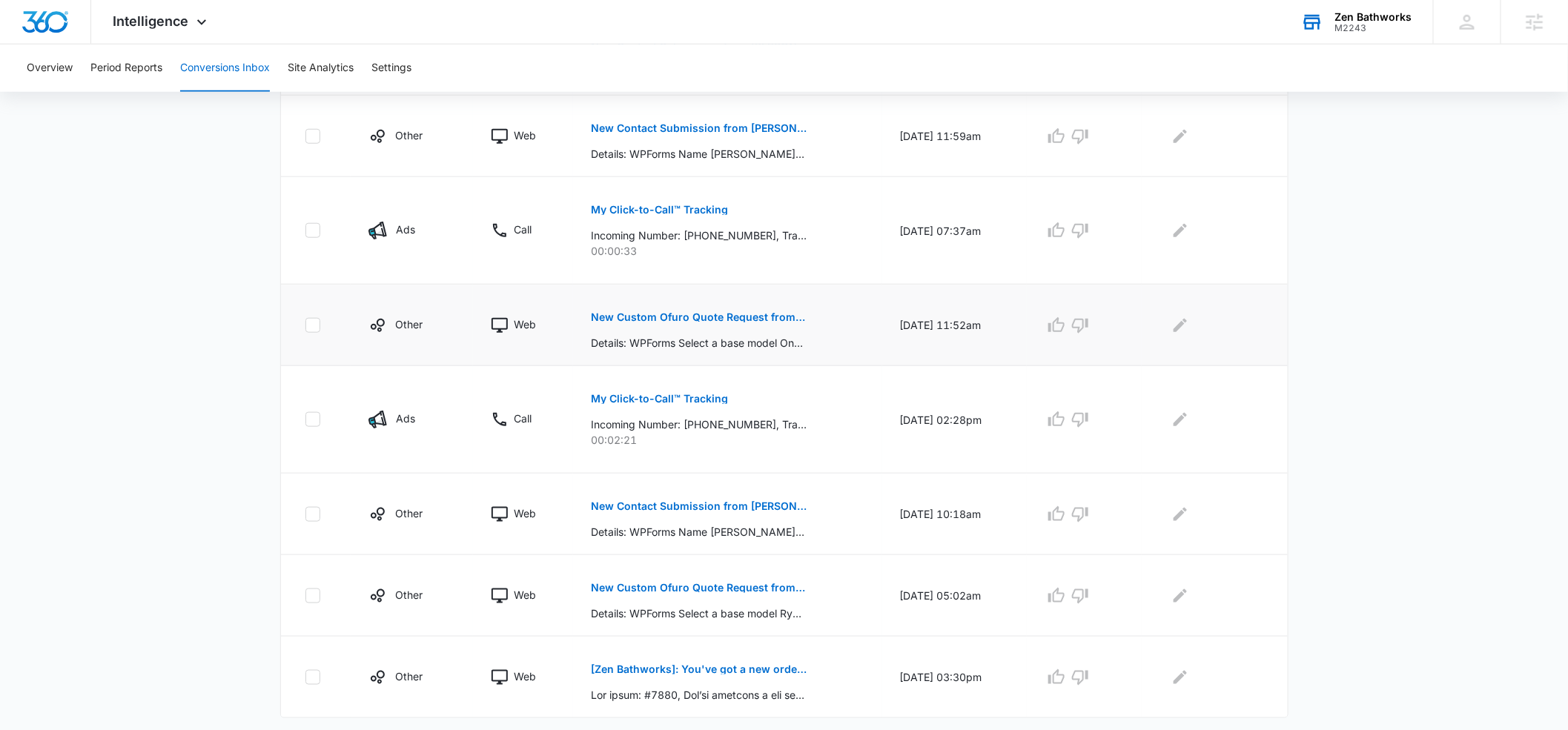
scroll to position [650, 0]
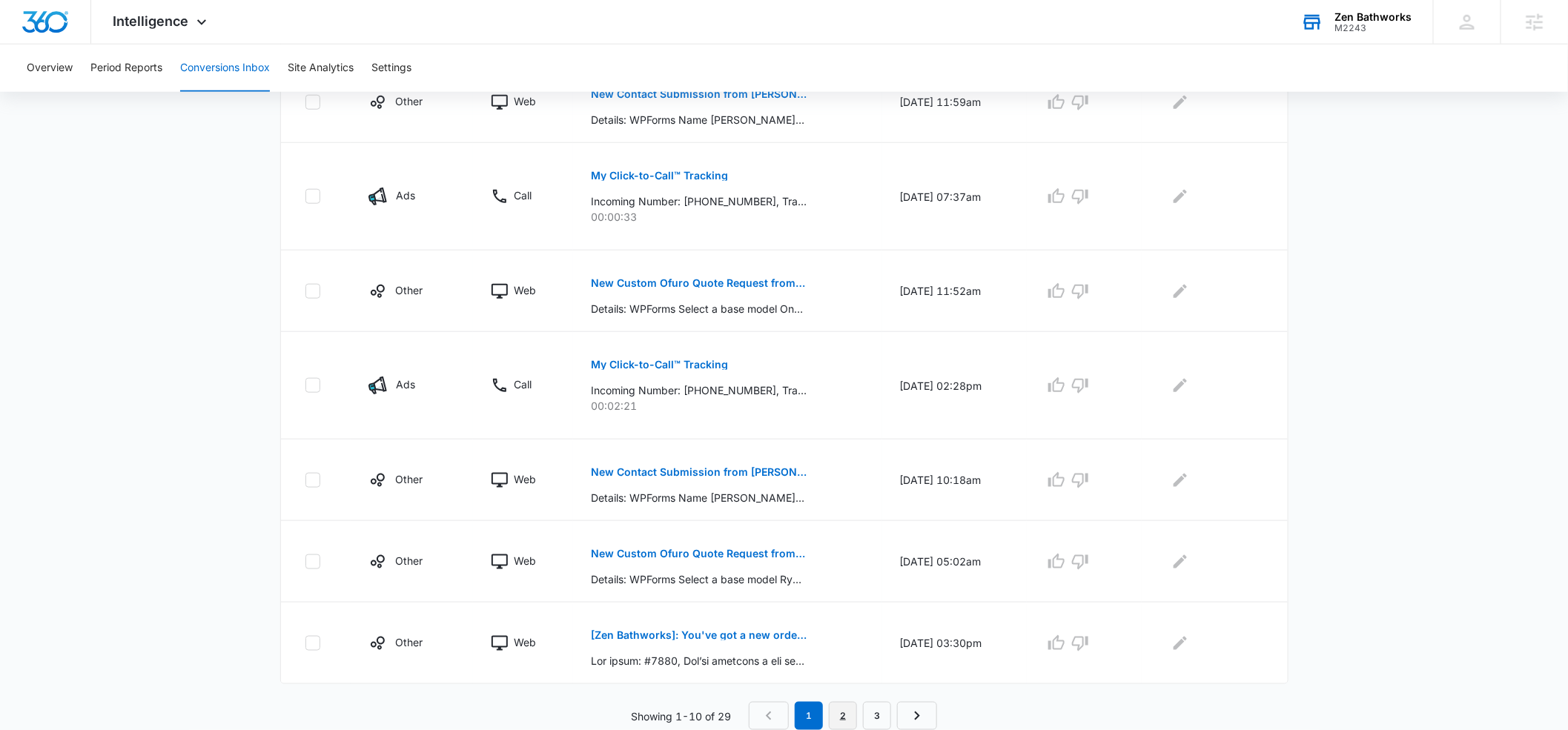
click at [851, 713] on link "2" at bounding box center [843, 715] width 29 height 29
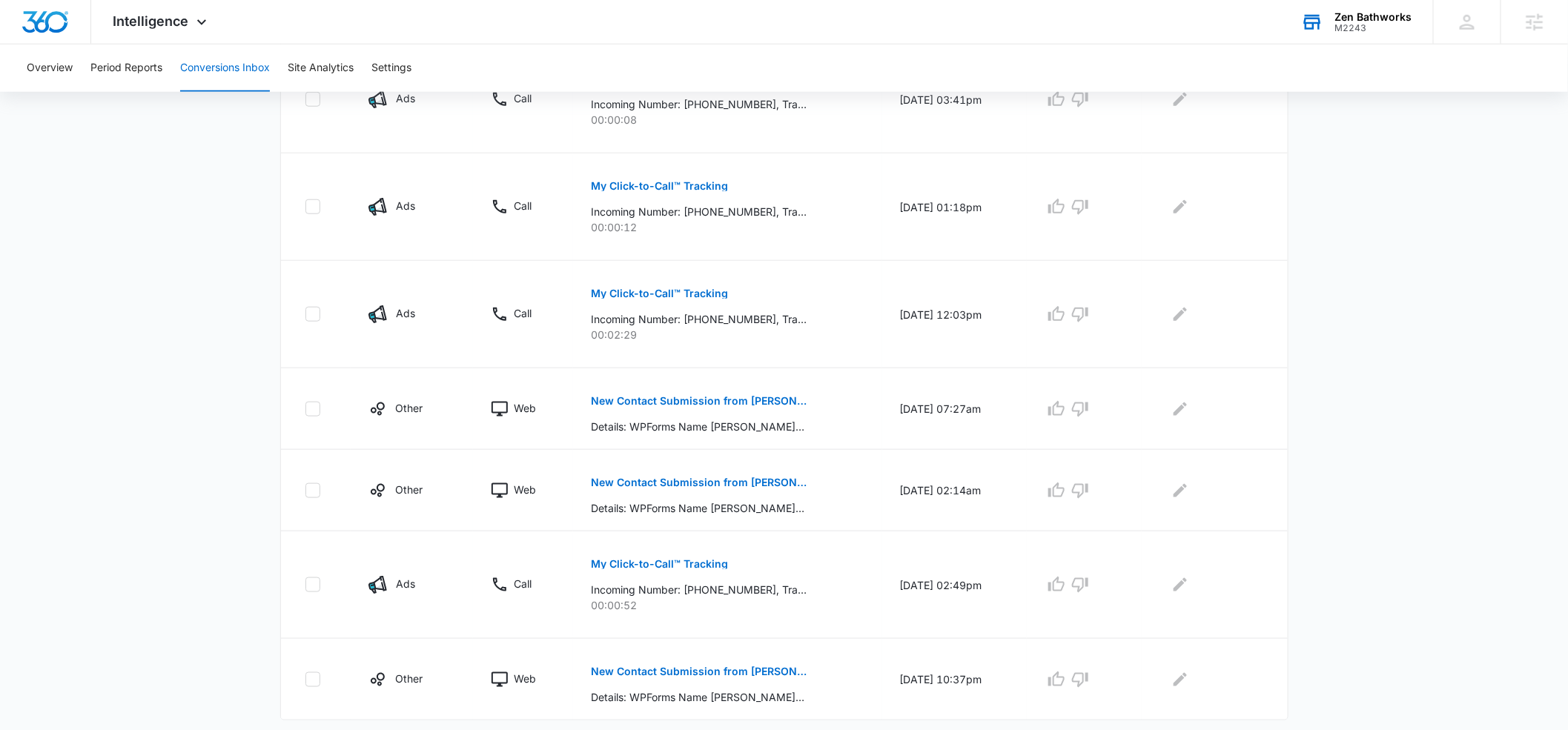
scroll to position [701, 0]
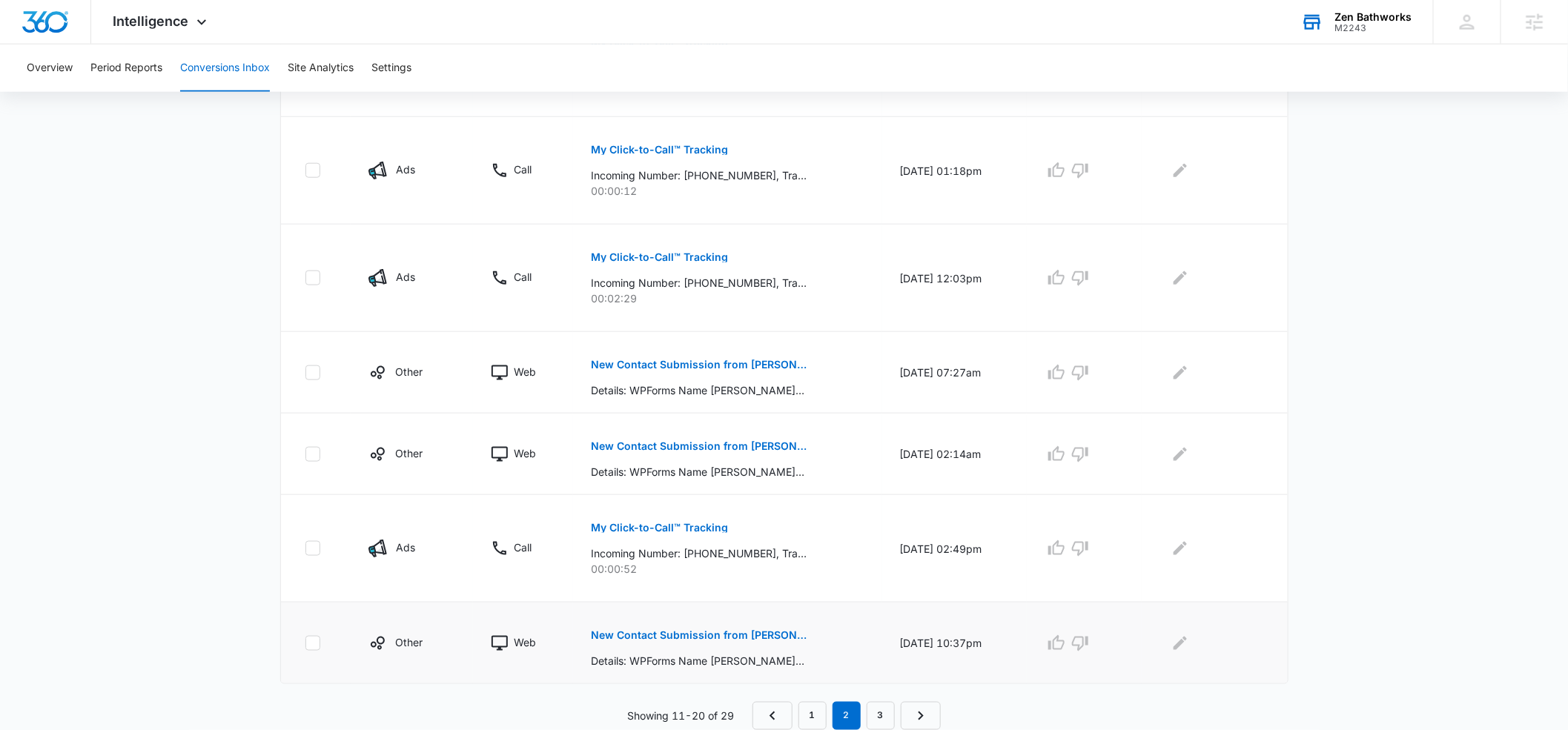
click at [733, 630] on p "New Contact Submission from [PERSON_NAME]" at bounding box center [699, 635] width 215 height 11
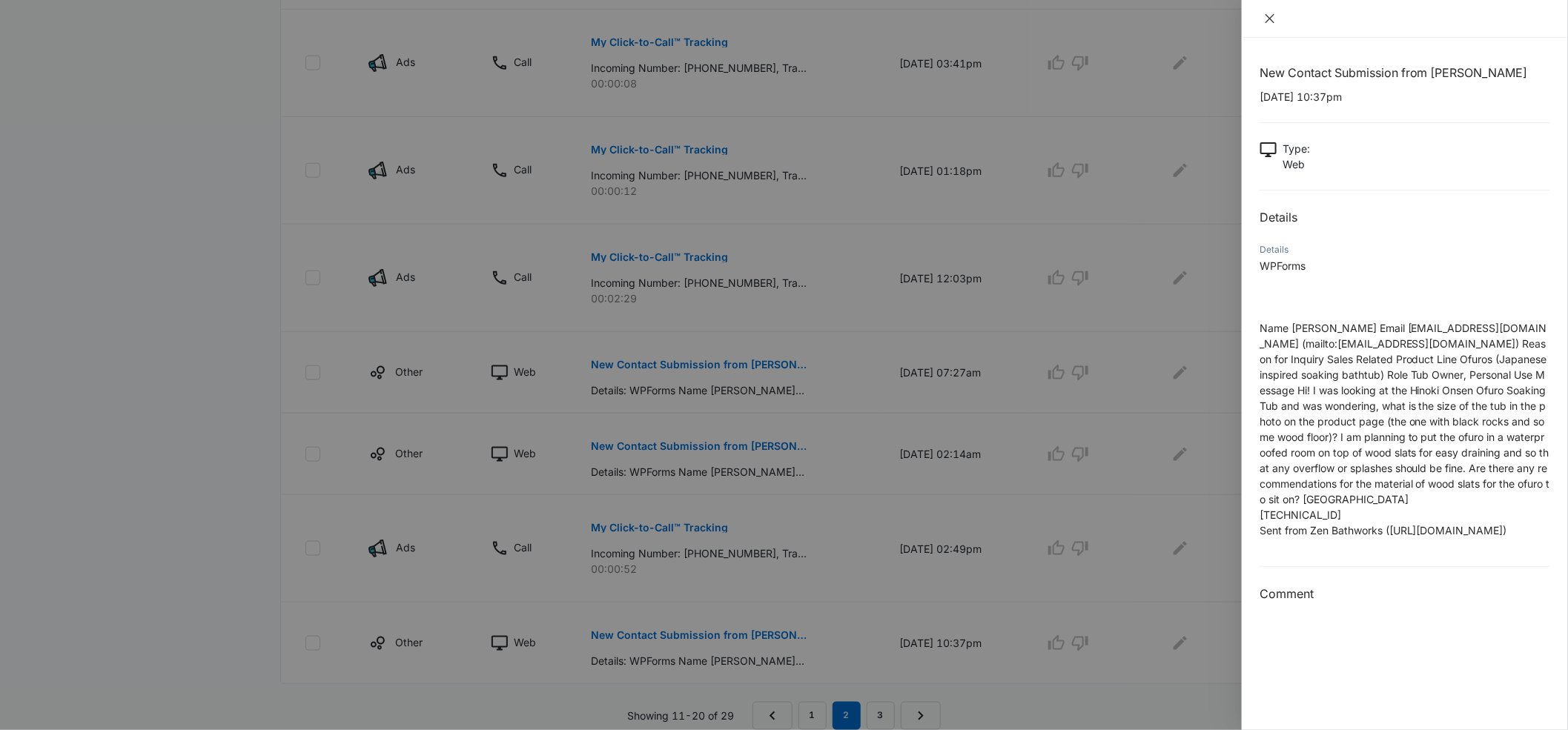
click at [1269, 18] on icon "close" at bounding box center [1270, 18] width 9 height 9
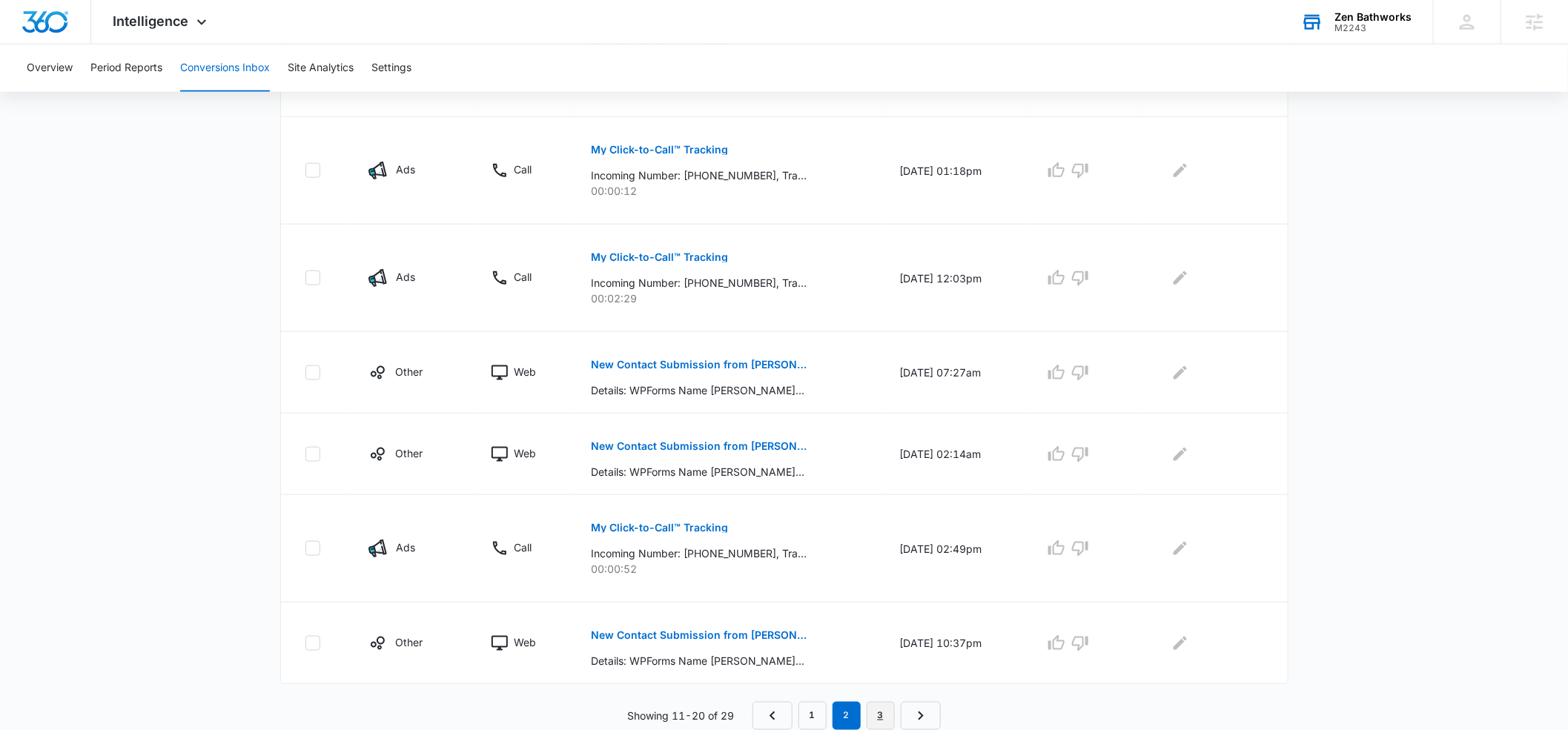
click at [873, 713] on link "3" at bounding box center [880, 715] width 29 height 29
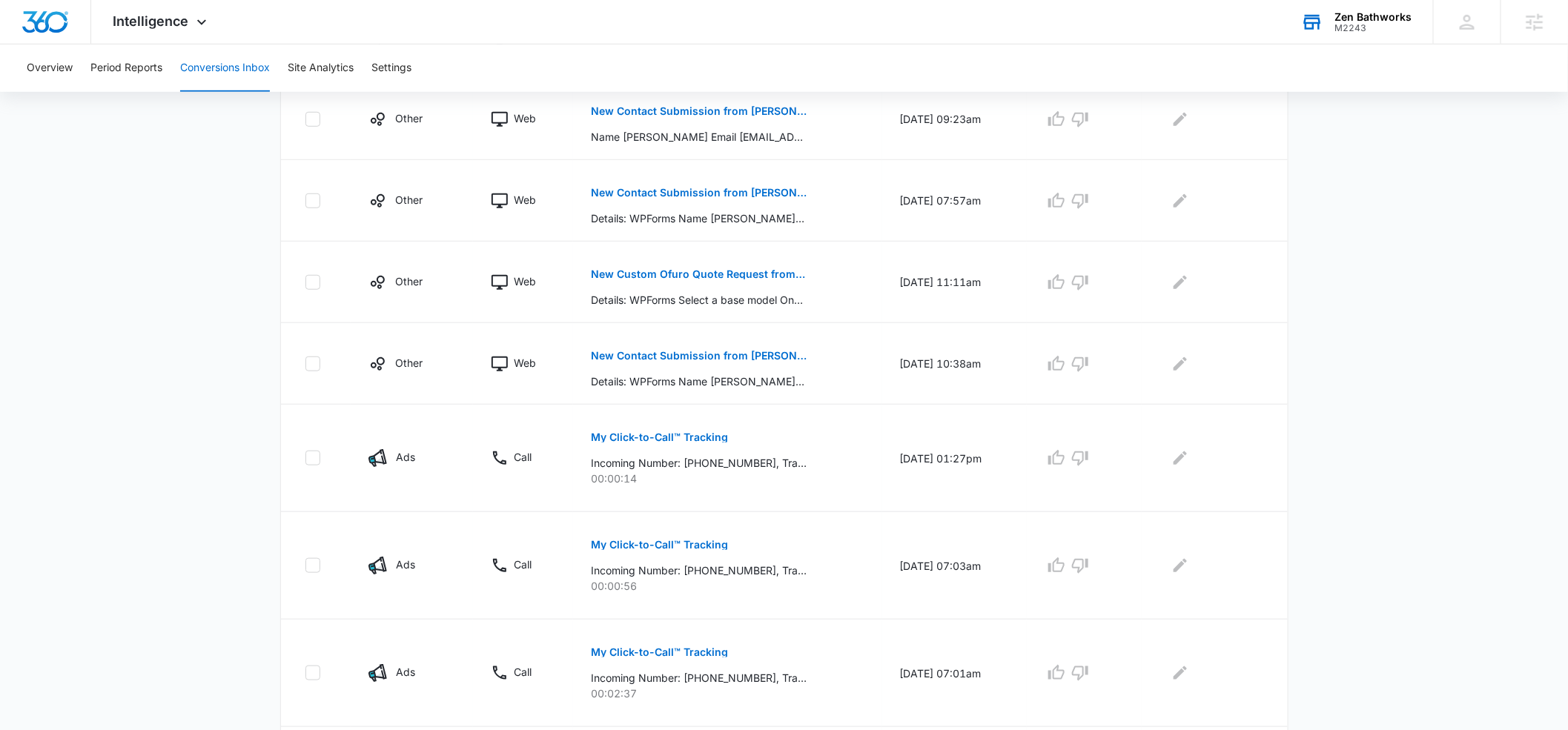
scroll to position [620, 0]
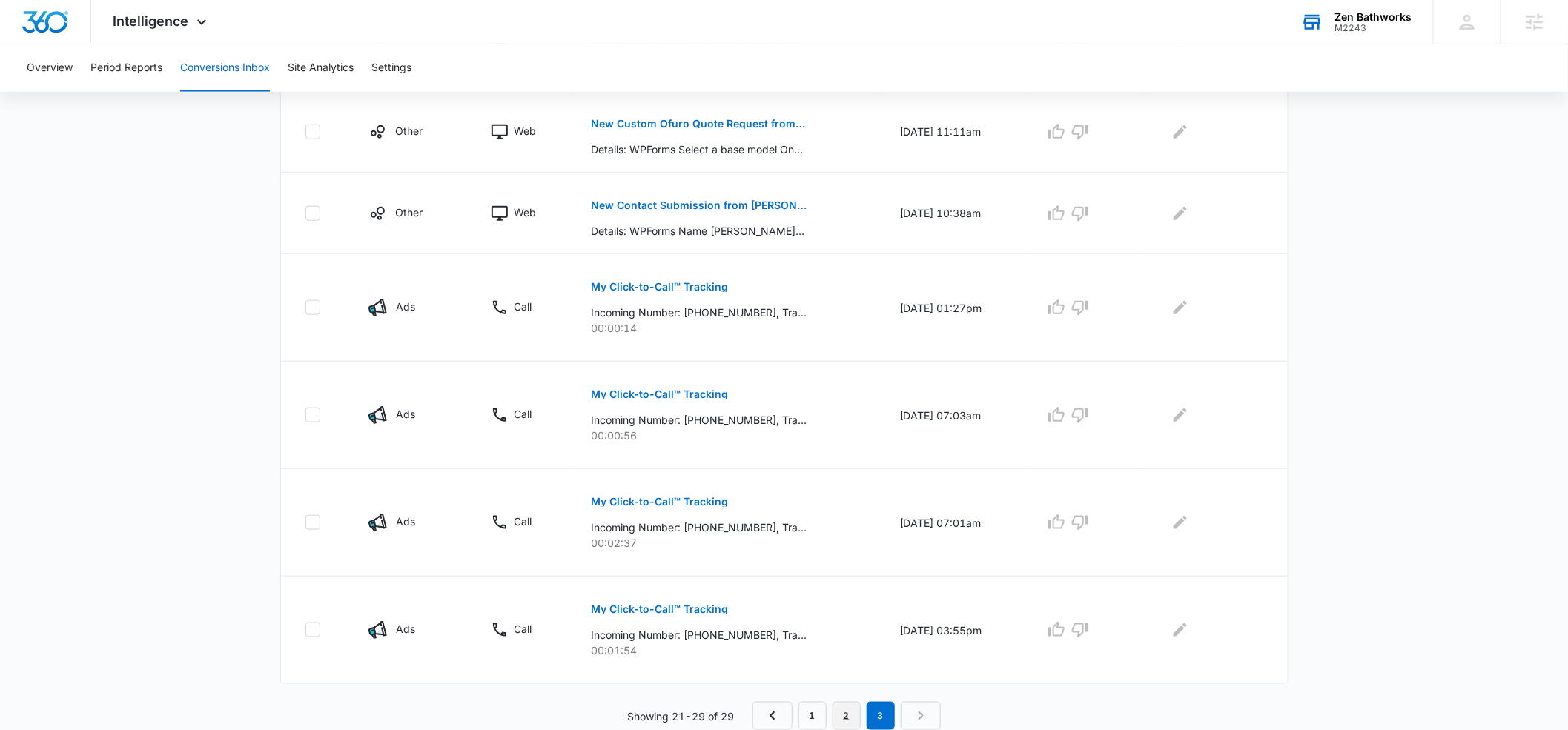
click at [844, 716] on link "2" at bounding box center [846, 715] width 29 height 29
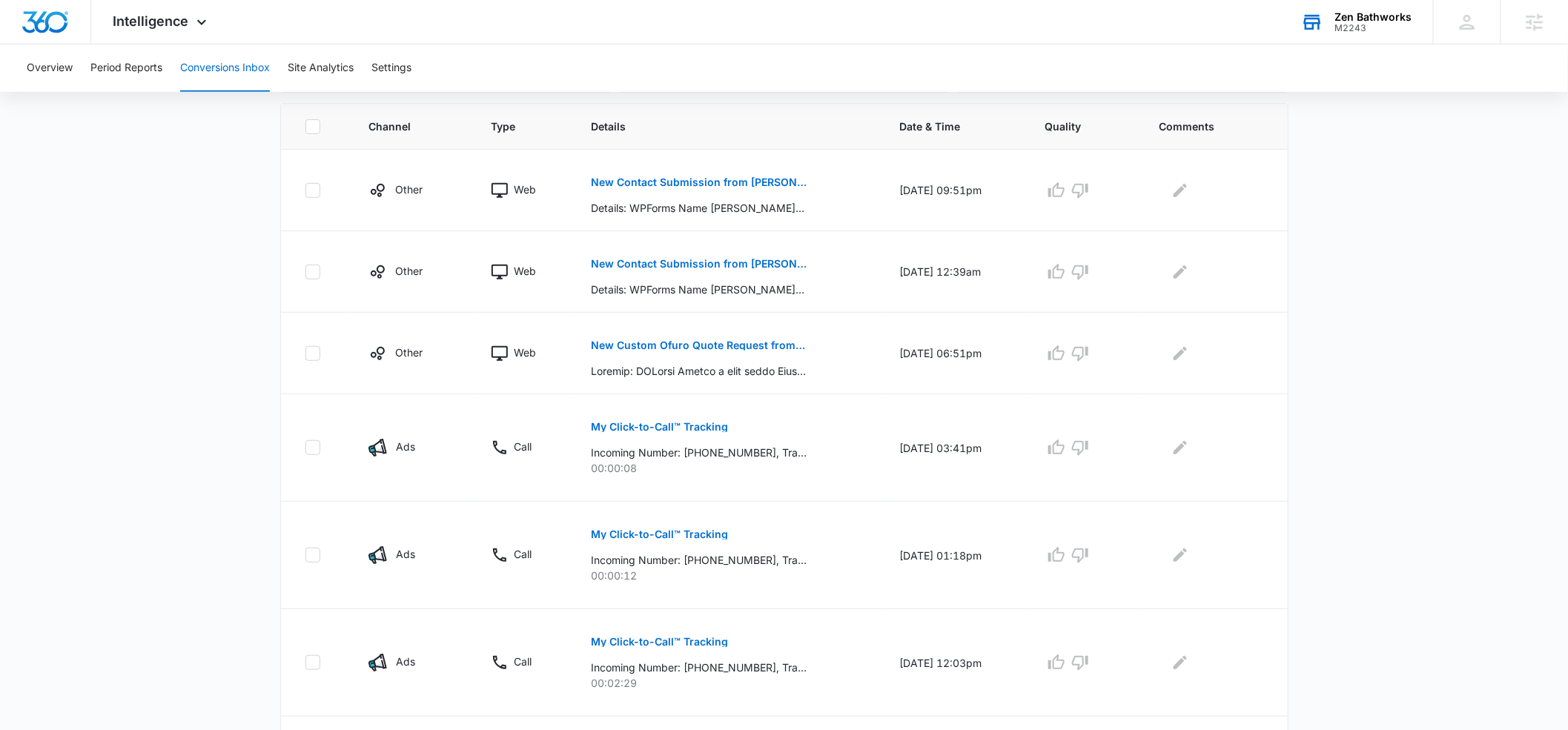
scroll to position [322, 0]
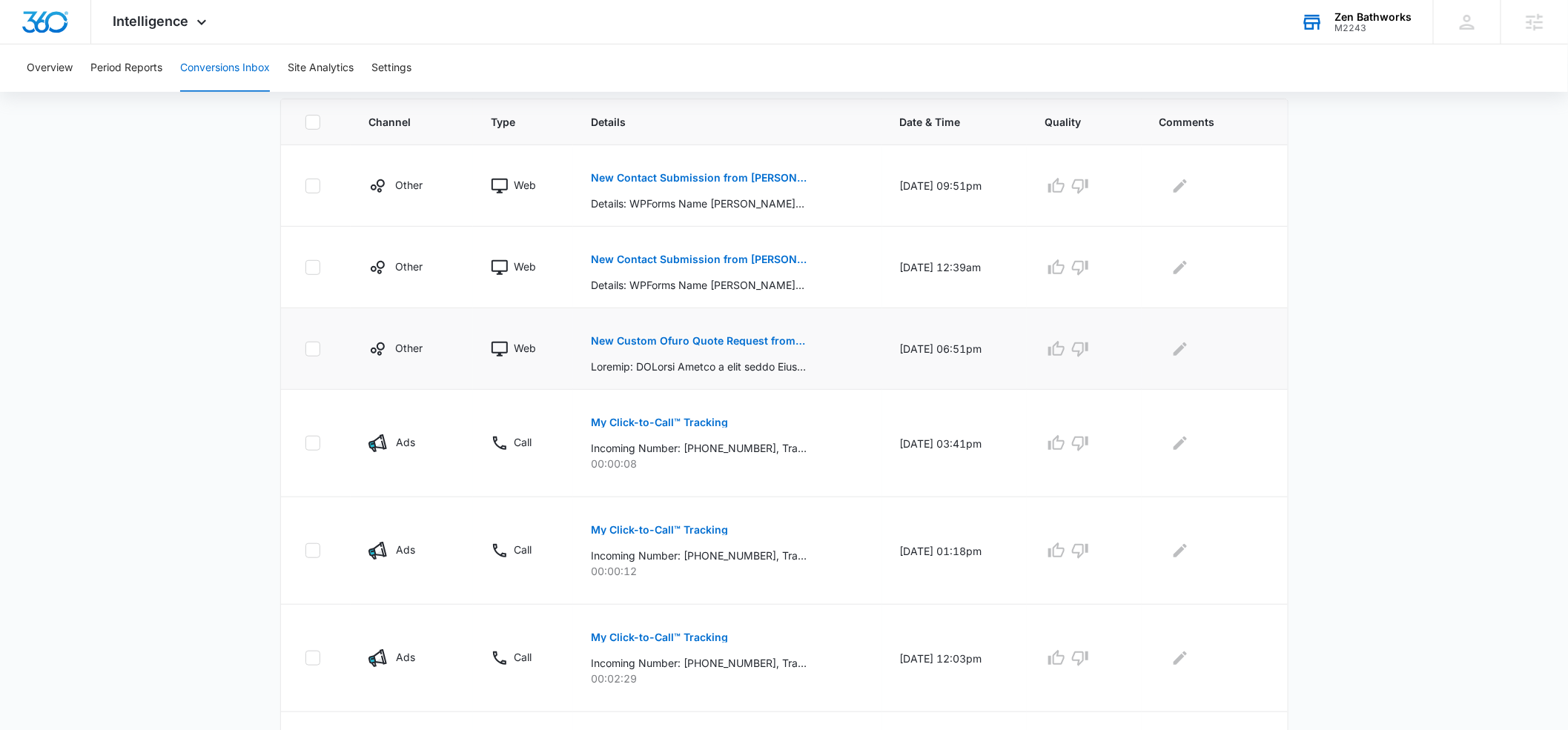
click at [665, 342] on p "New Custom Ofuro Quote Request from [PERSON_NAME]," at bounding box center [699, 341] width 215 height 11
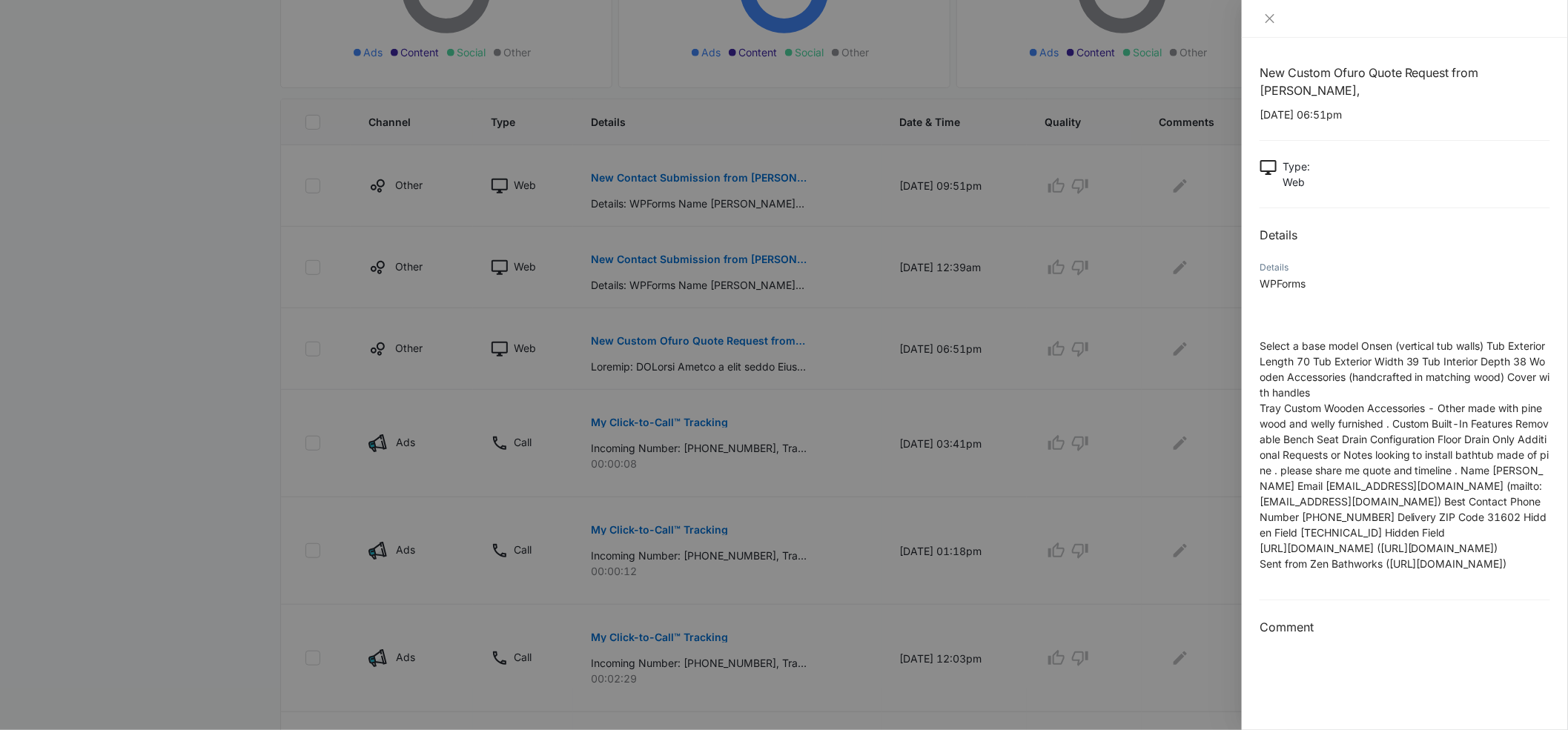
scroll to position [0, 0]
click at [1271, 22] on icon "close" at bounding box center [1270, 19] width 12 height 12
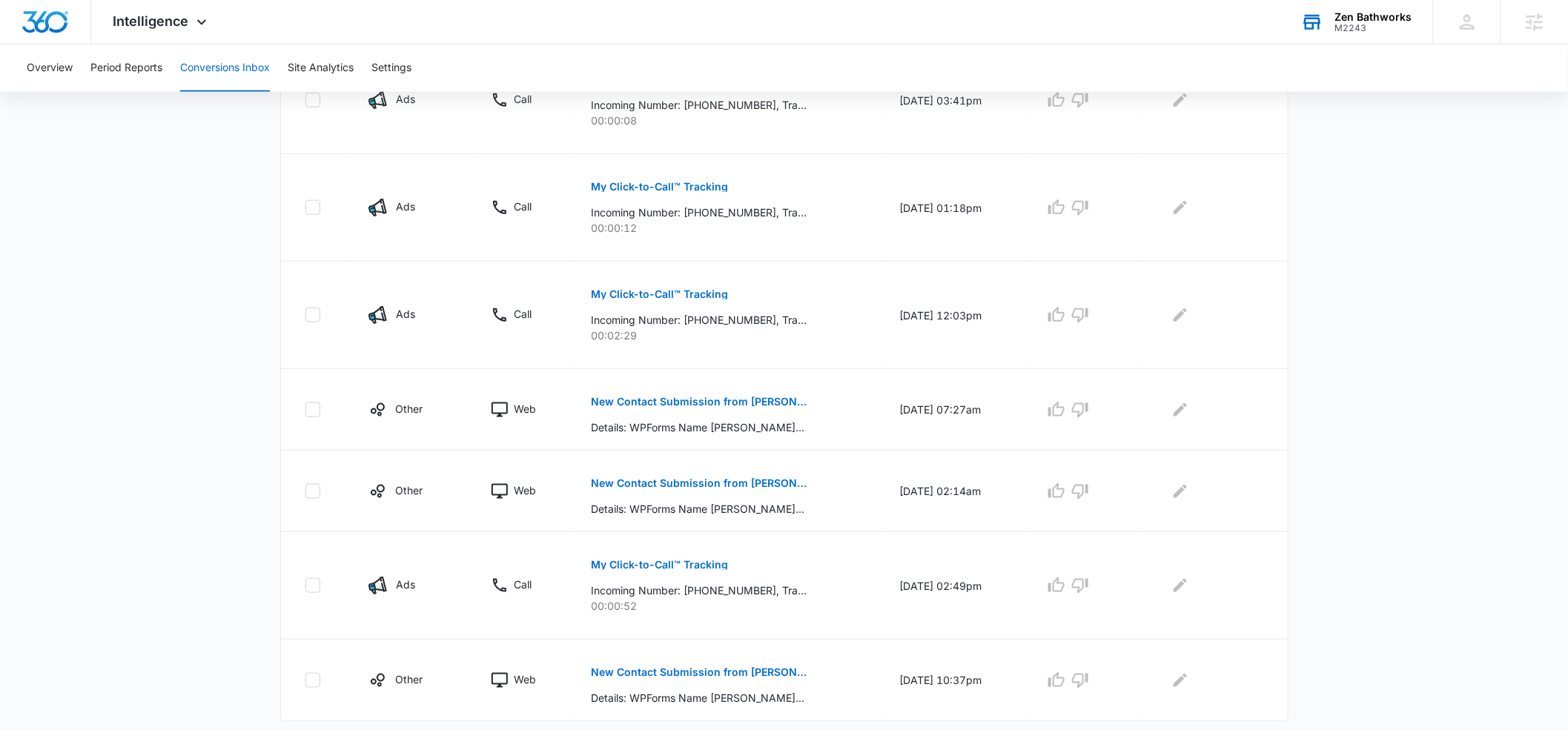
scroll to position [701, 0]
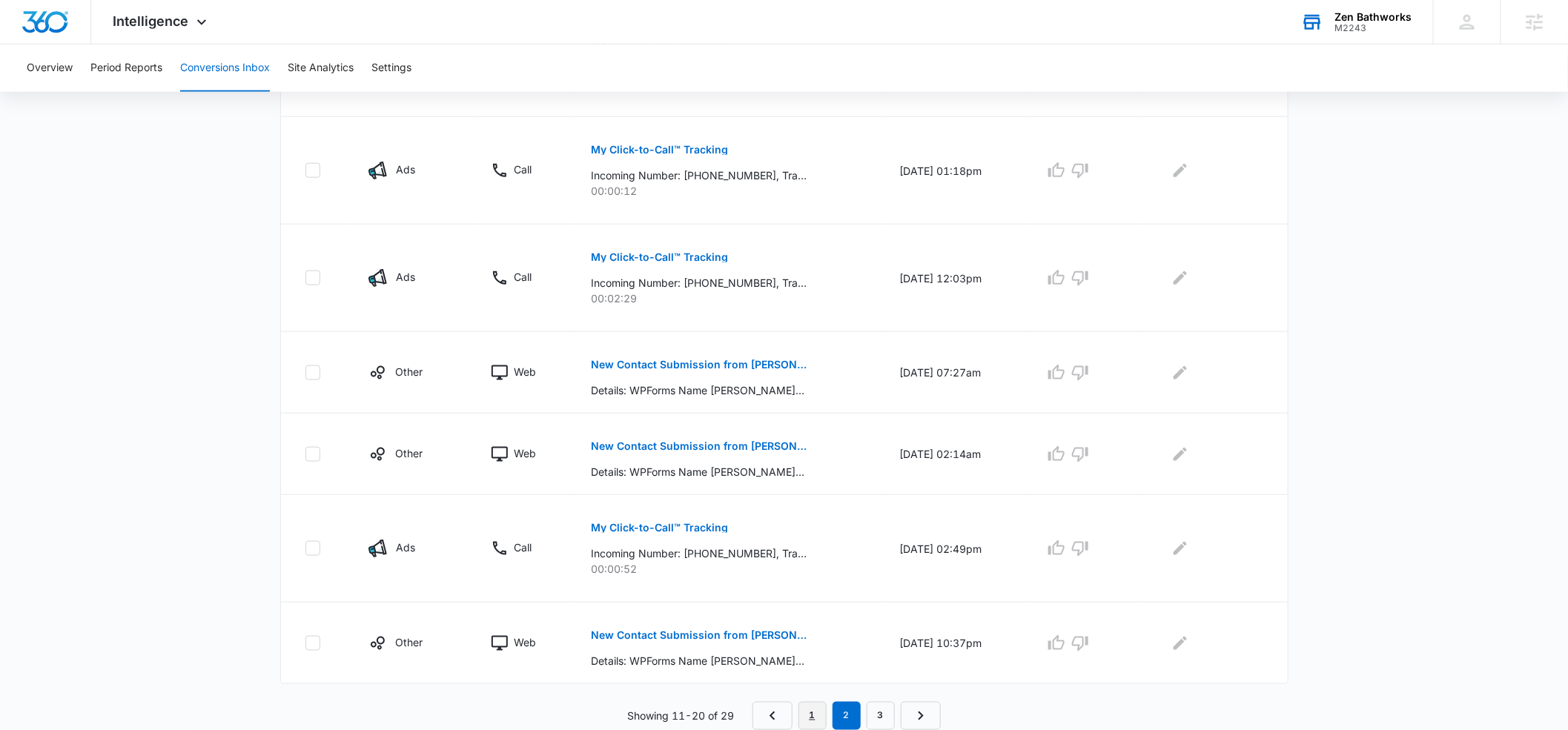
click at [817, 716] on link "1" at bounding box center [812, 715] width 29 height 29
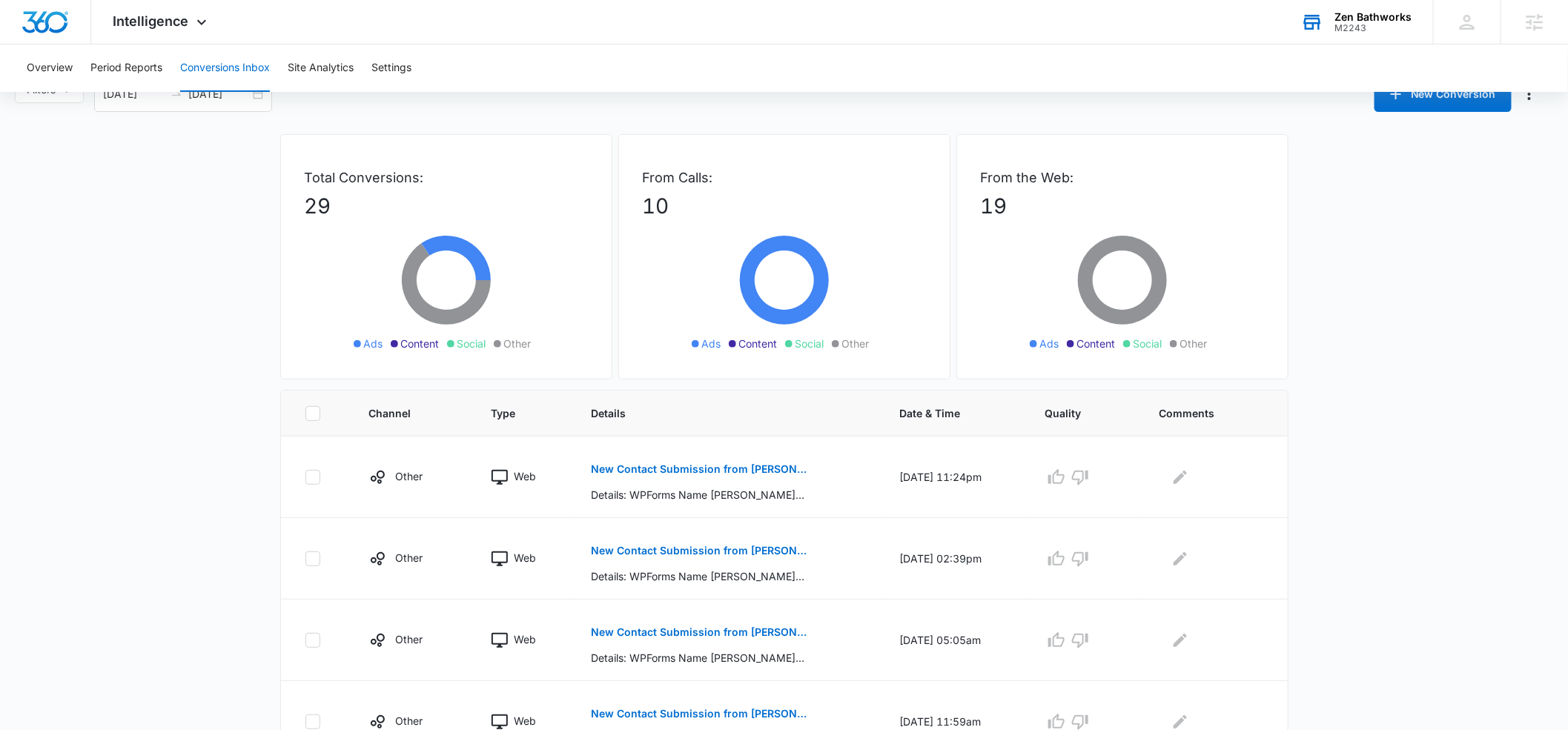
scroll to position [16, 0]
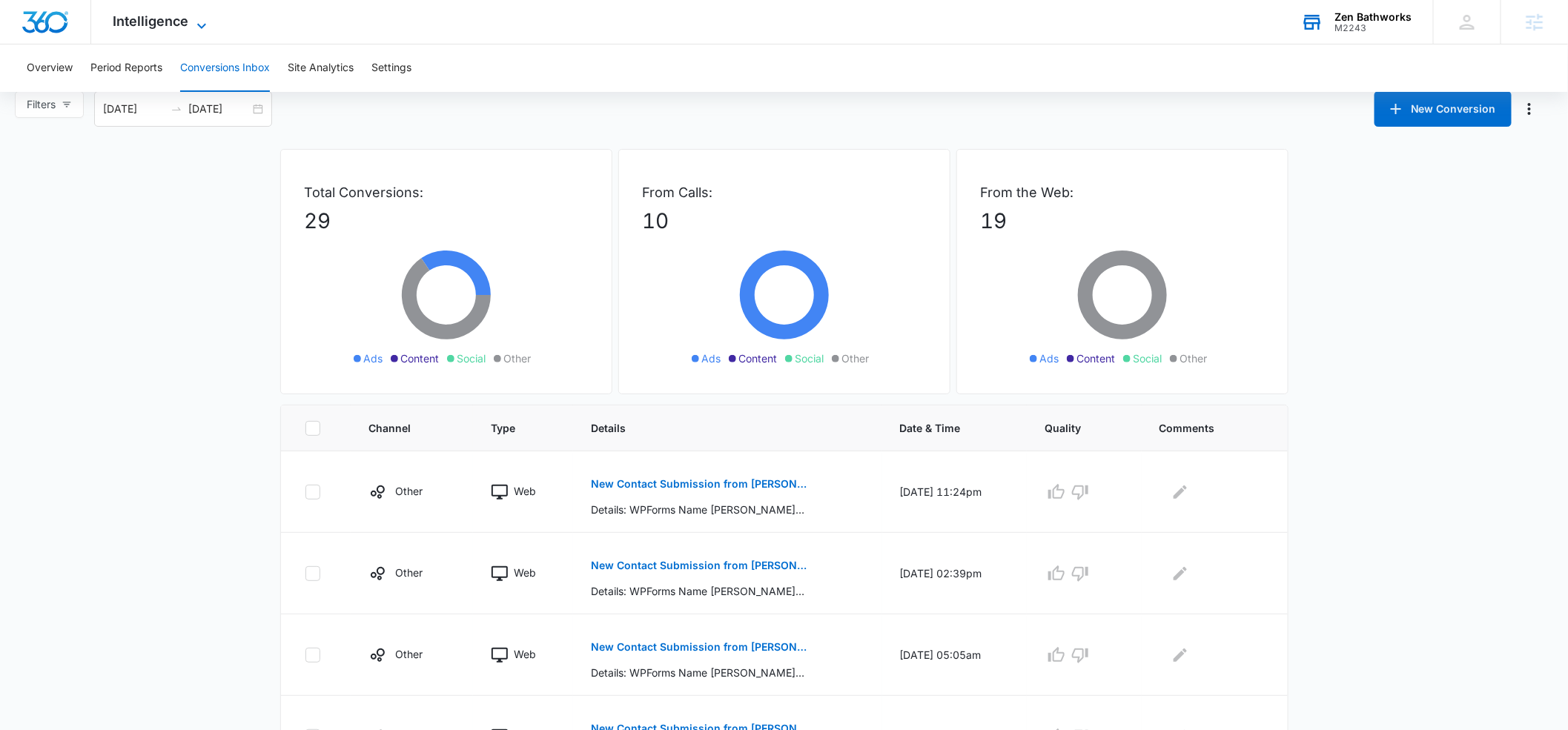
click at [201, 23] on icon at bounding box center [202, 26] width 18 height 18
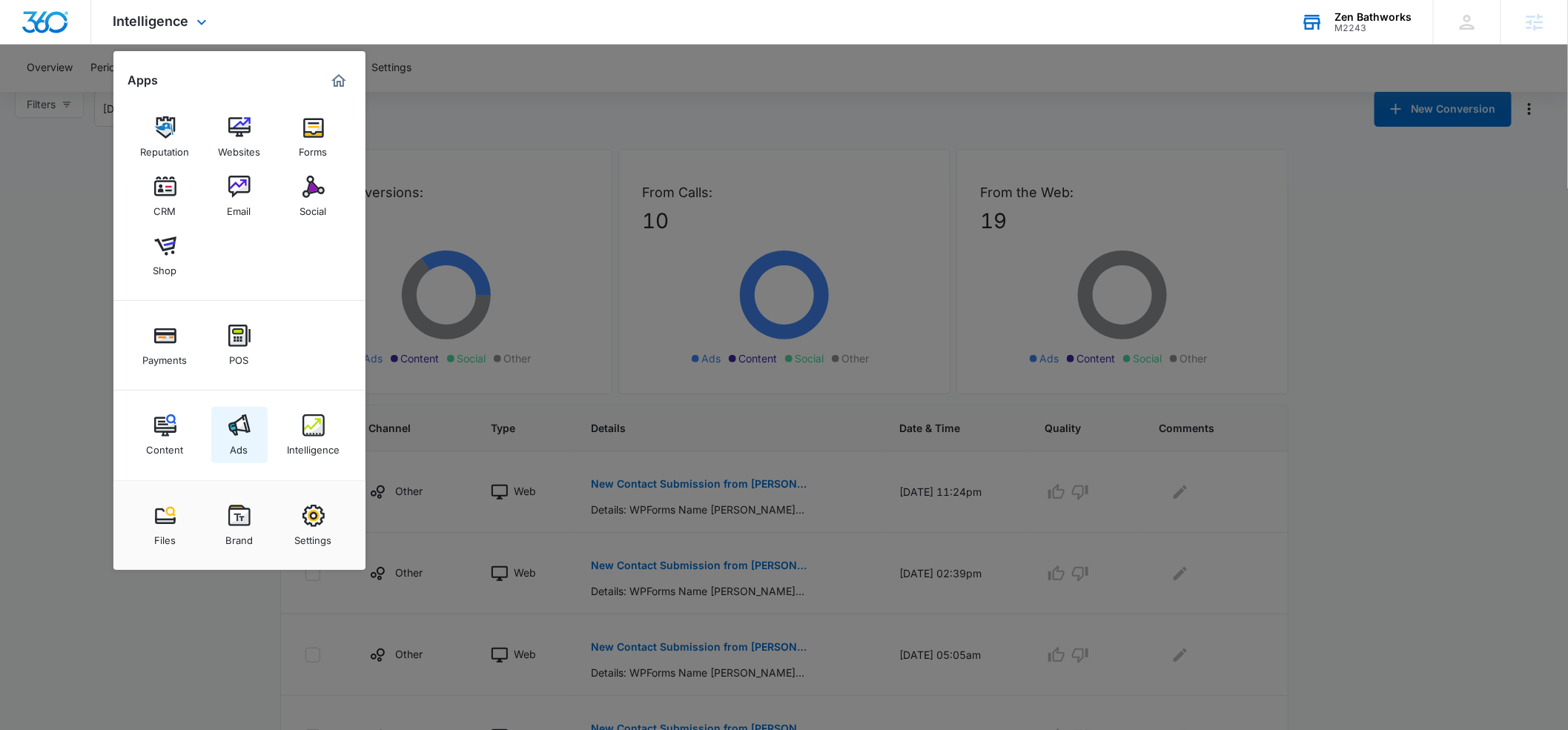
click at [245, 432] on img at bounding box center [239, 425] width 23 height 23
